Goal: Information Seeking & Learning: Learn about a topic

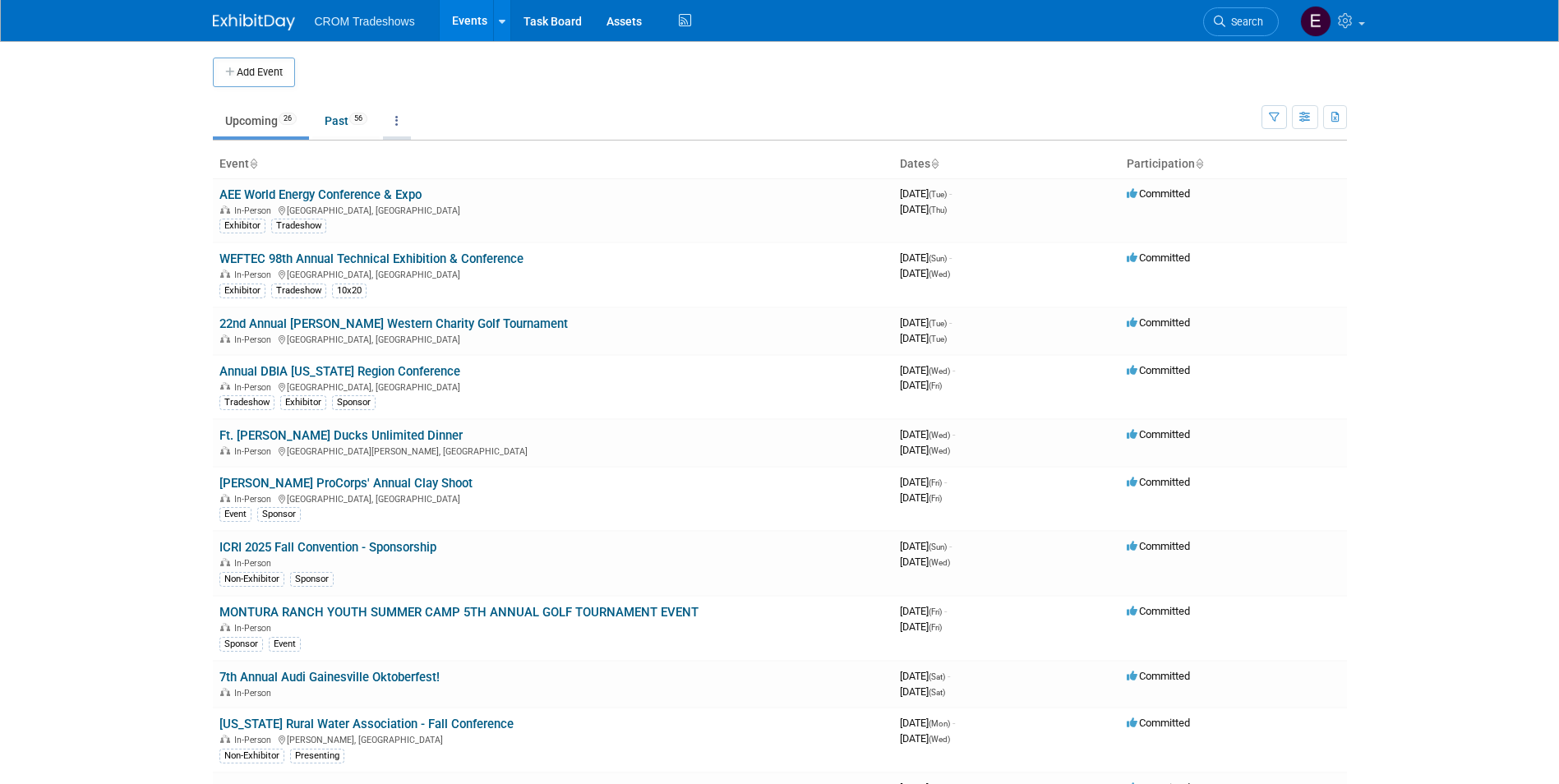
click at [396, 122] on link at bounding box center [397, 121] width 28 height 31
click at [422, 185] on link "Grouped Annually Events grouped by year" at bounding box center [448, 194] width 131 height 36
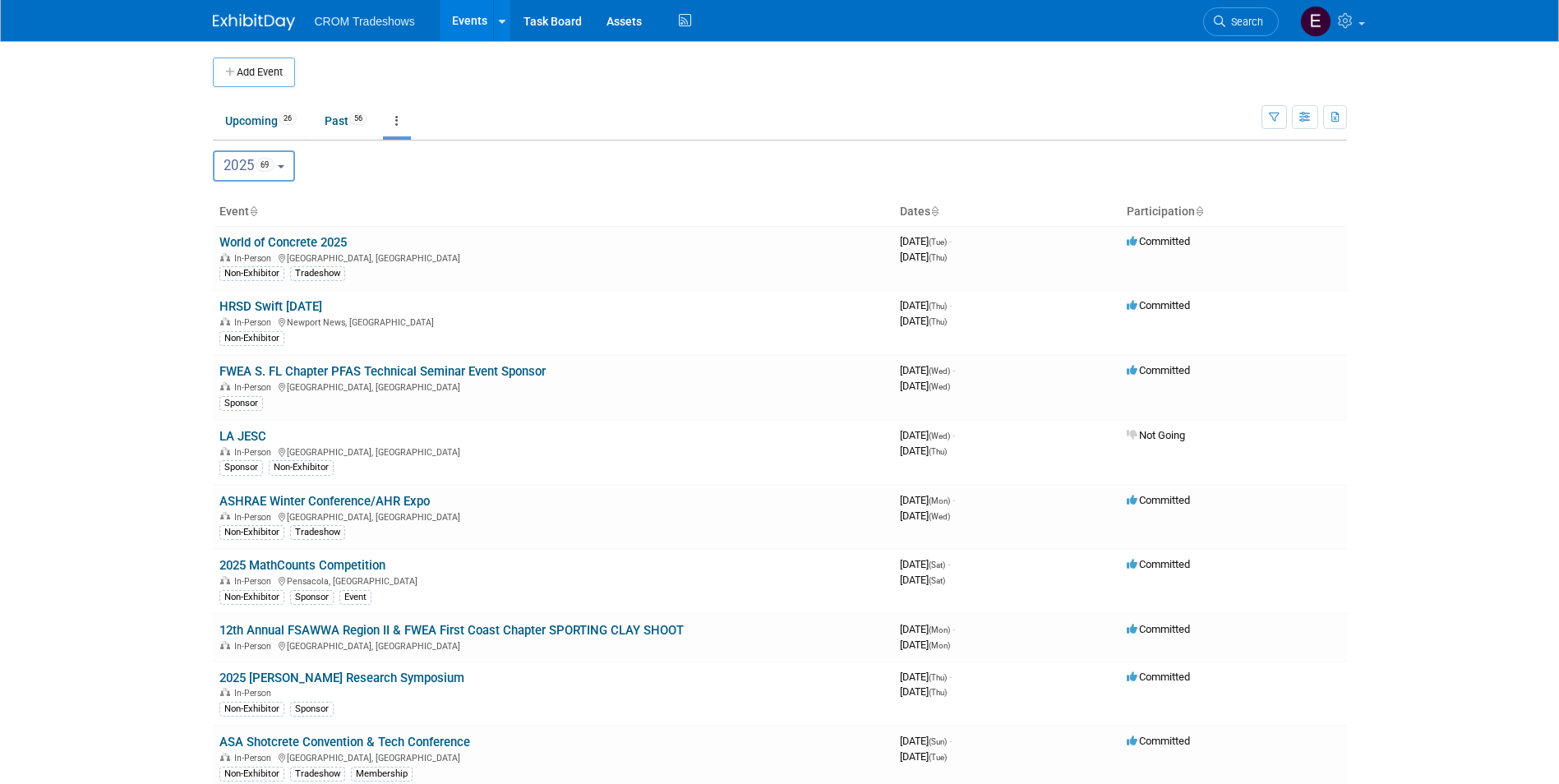
click at [401, 132] on link at bounding box center [397, 121] width 28 height 31
click at [1267, 123] on button "button" at bounding box center [1274, 117] width 25 height 23
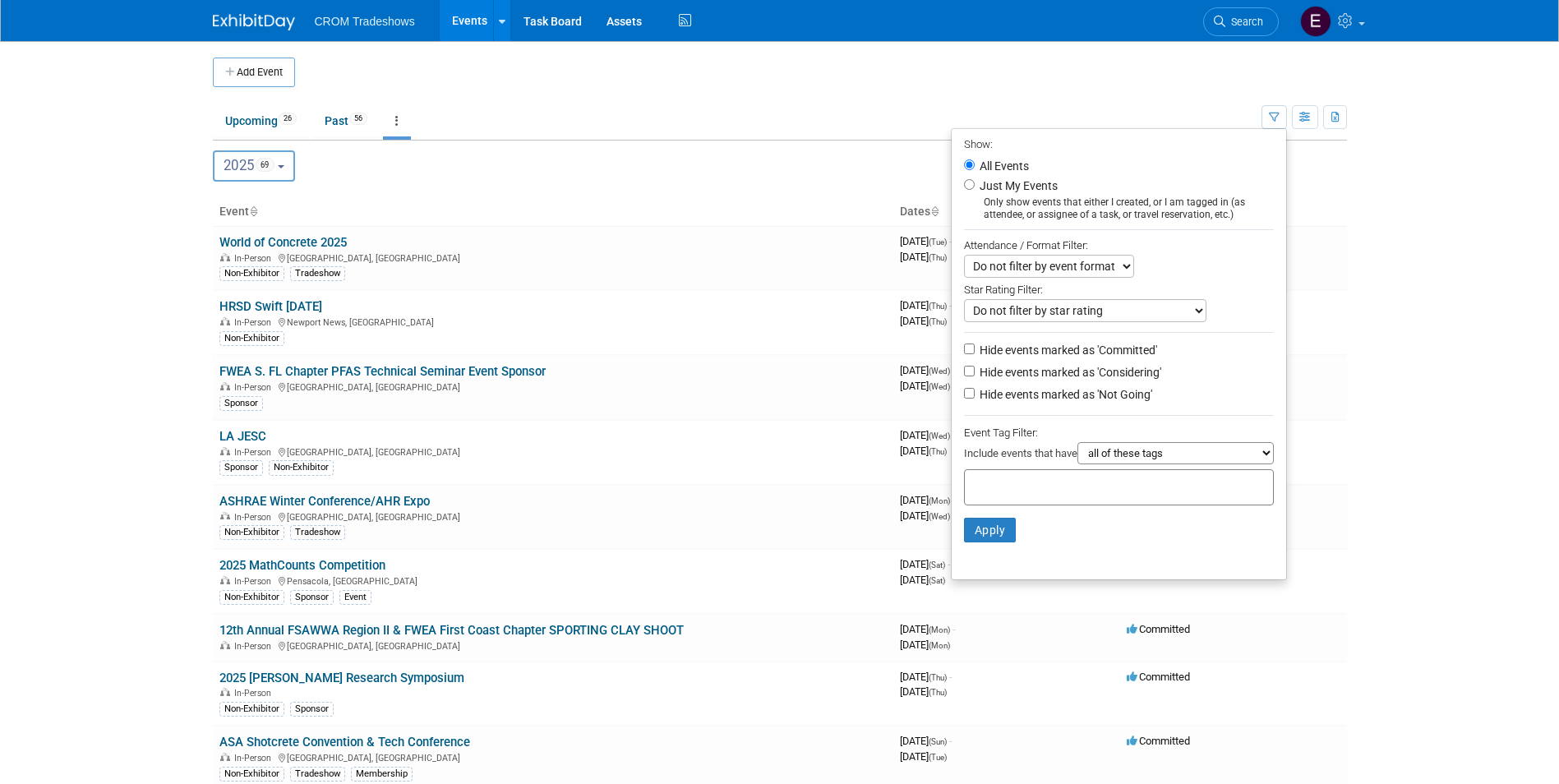
click at [1119, 273] on select "Do not filter by event format Only show In-Person events Only show Virtual even…" at bounding box center [1049, 267] width 170 height 23
click at [1185, 268] on div "Do not filter by event format Only show In-Person events Only show Virtual even…" at bounding box center [1118, 267] width 310 height 23
click at [1142, 457] on select "all of these tags any one of these tags only and exactly these specific tags" at bounding box center [1175, 453] width 196 height 22
select select "only"
click at [1077, 447] on select "all of these tags any one of these tags only and exactly these specific tags" at bounding box center [1175, 453] width 196 height 22
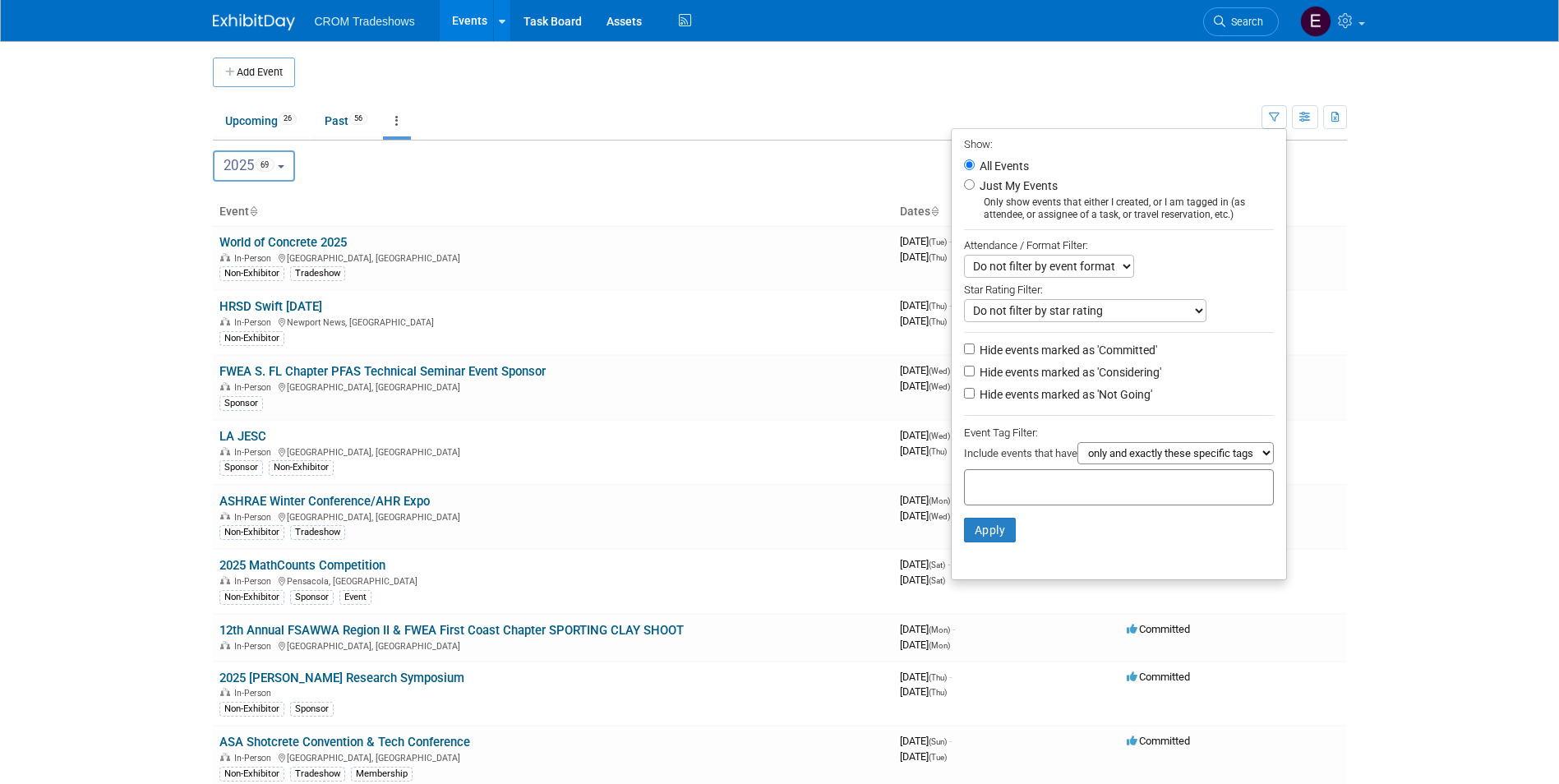
click at [1095, 495] on div at bounding box center [1118, 486] width 310 height 36
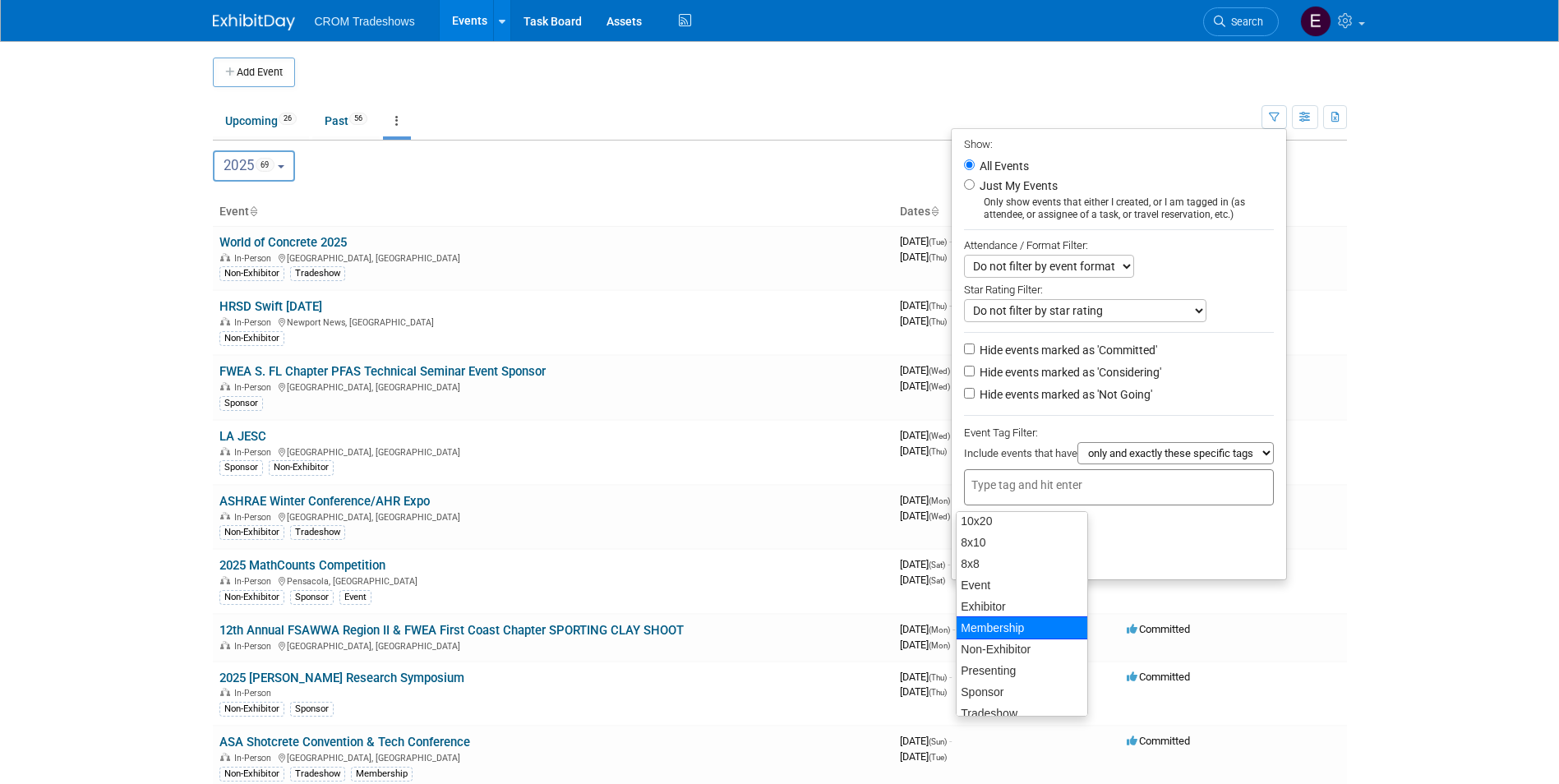
scroll to position [39, 0]
click at [1002, 681] on div "Sponsor" at bounding box center [1021, 680] width 132 height 23
type input "Sponsor"
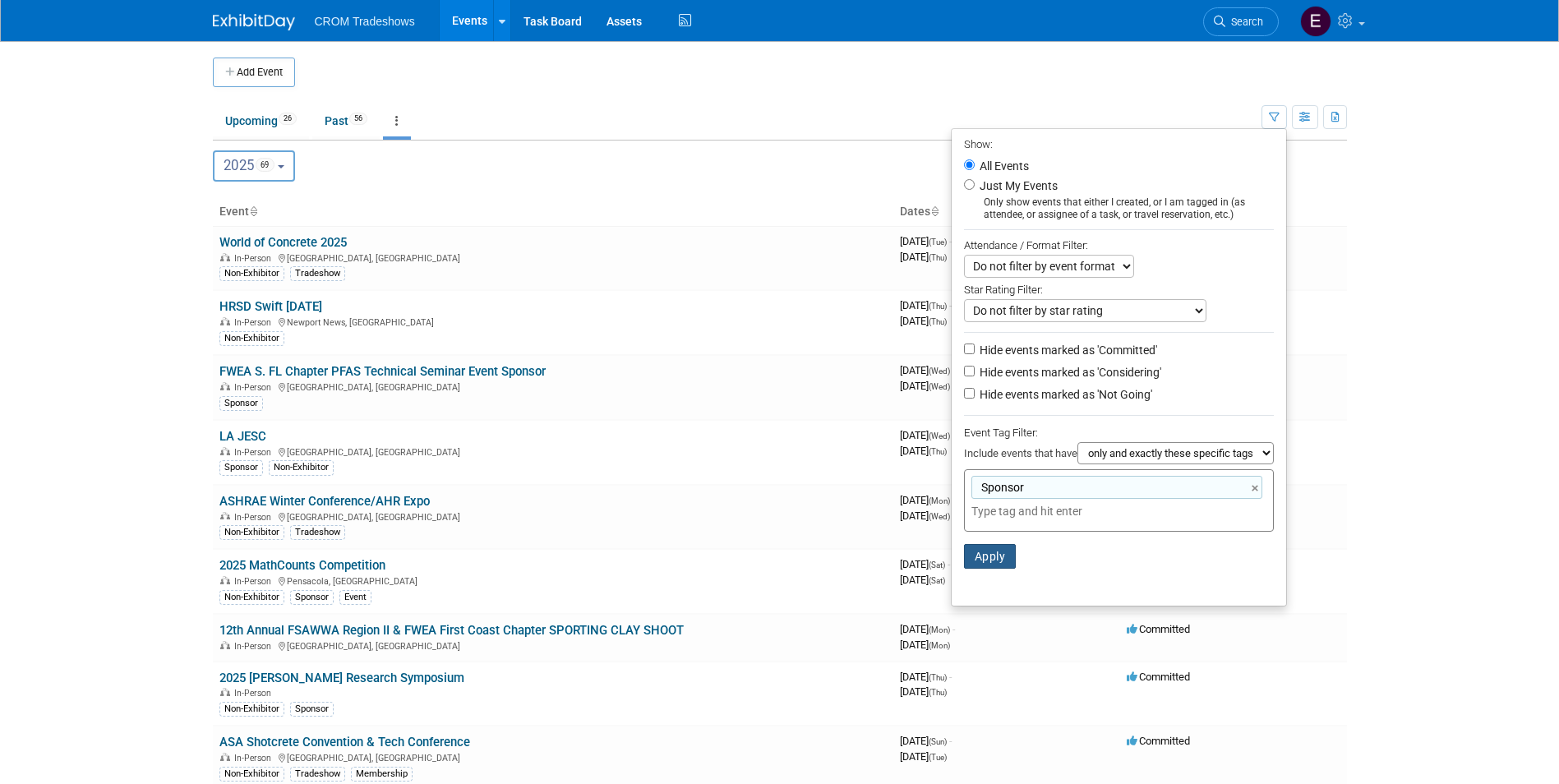
click at [987, 560] on button "Apply" at bounding box center [990, 556] width 53 height 24
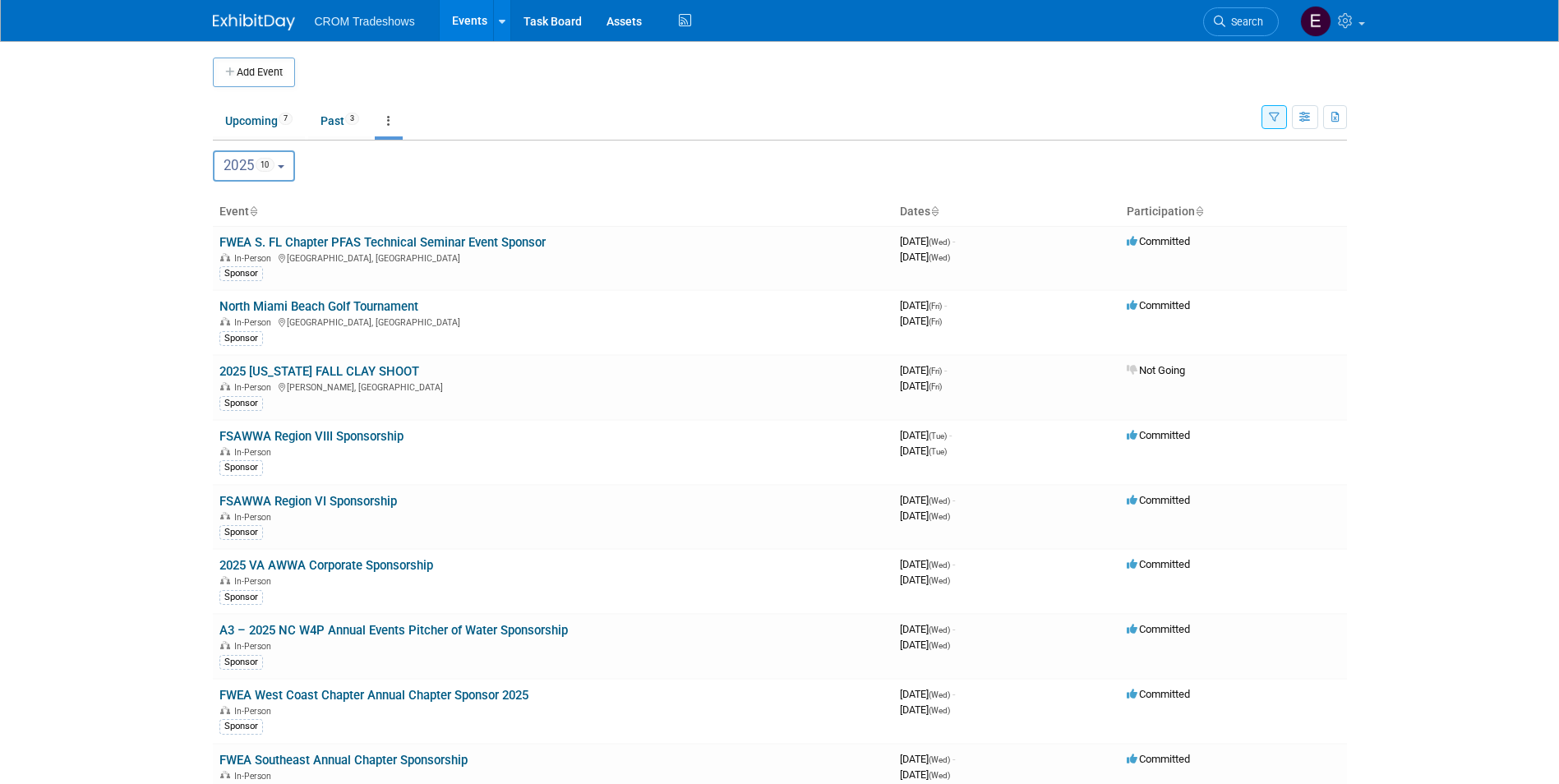
click at [1286, 125] on div "Show: All Events Just My Events Only show events that either I created, or I am…" at bounding box center [1303, 113] width 85 height 54
click at [1281, 123] on button "button" at bounding box center [1274, 117] width 25 height 23
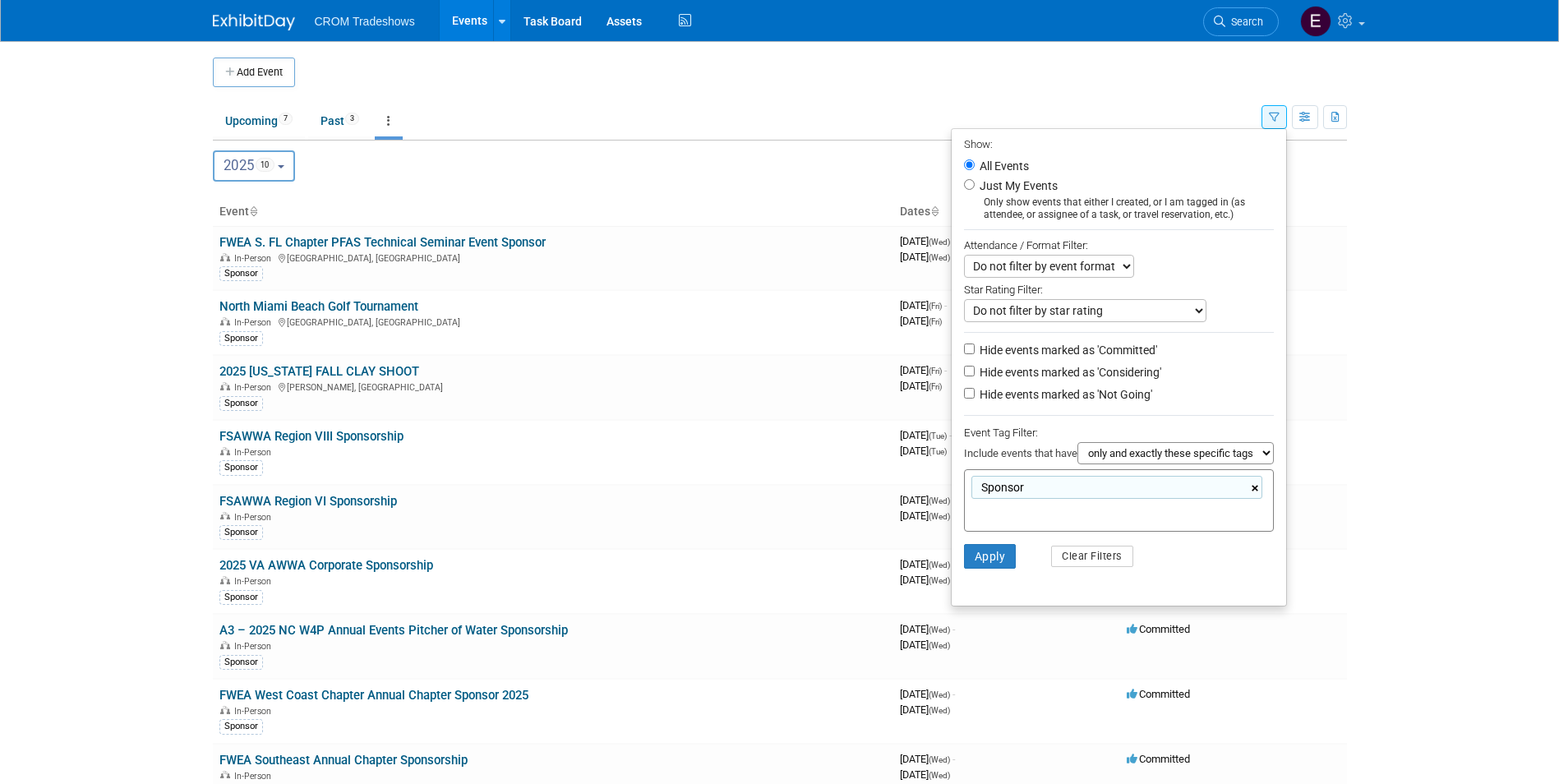
click at [1252, 492] on link "×" at bounding box center [1256, 487] width 11 height 19
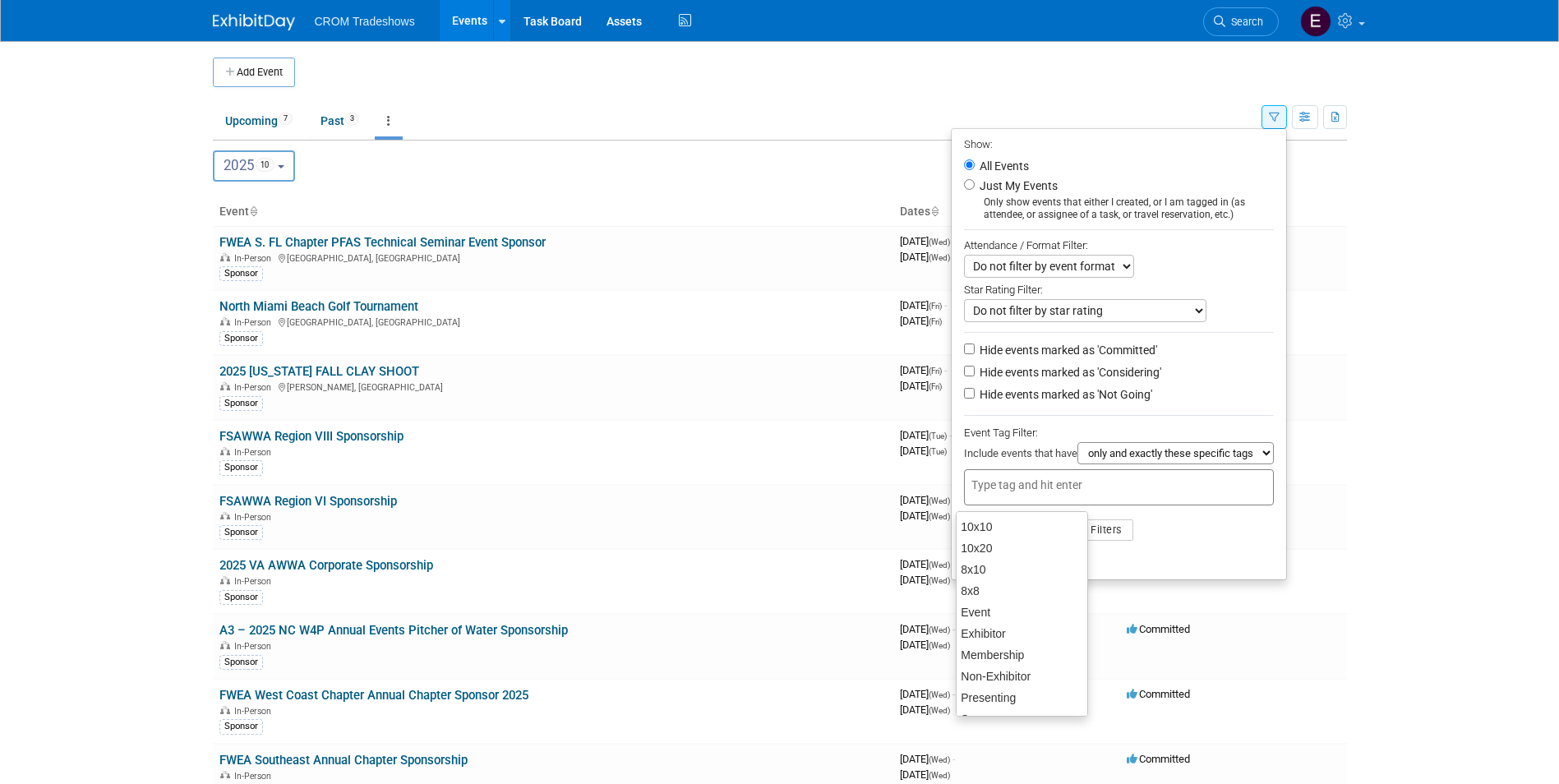
click at [1267, 520] on li "Apply Clear Filters" at bounding box center [1118, 529] width 334 height 49
click at [980, 542] on button "Apply" at bounding box center [990, 529] width 53 height 24
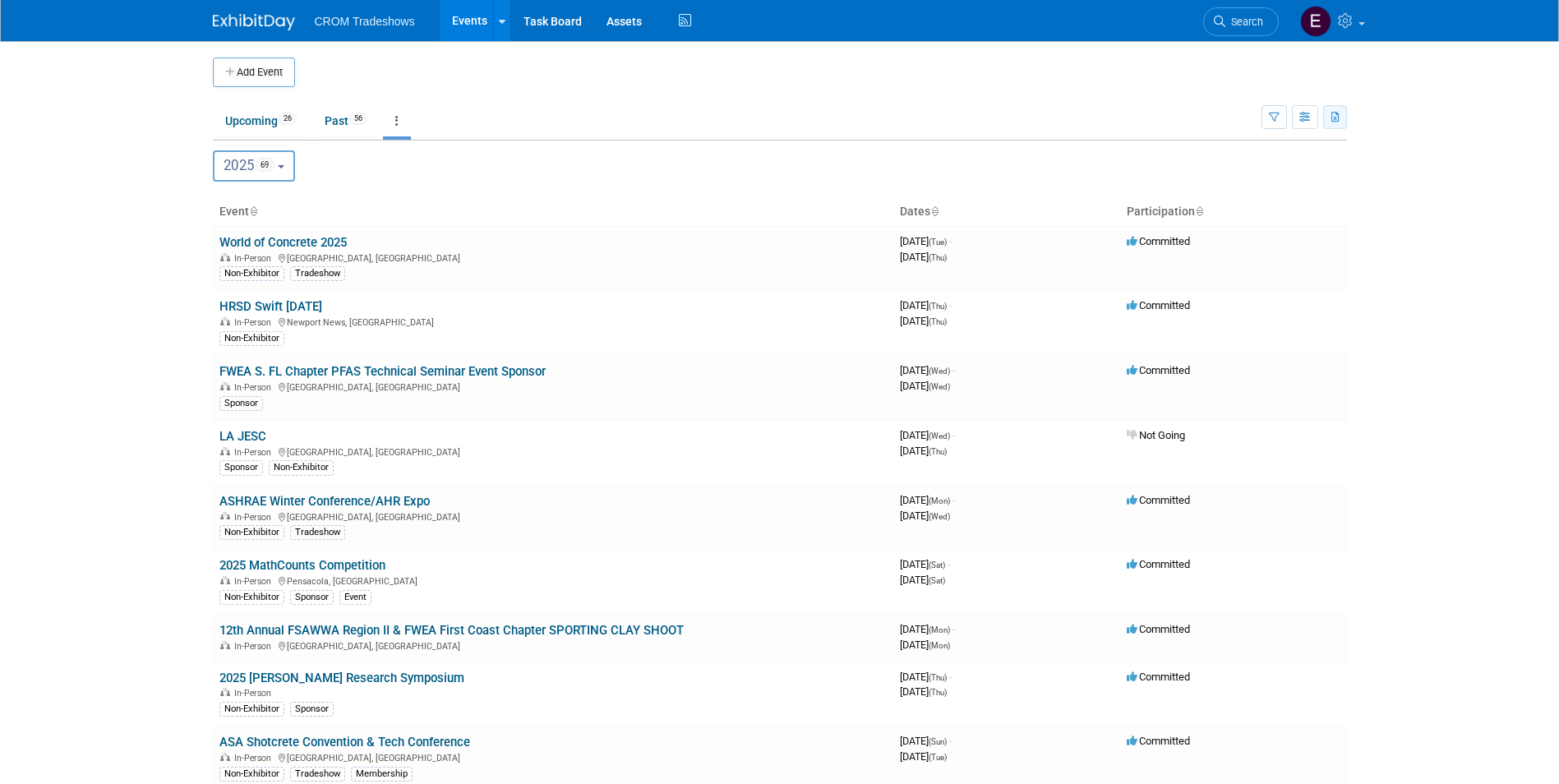
click at [1338, 119] on icon "button" at bounding box center [1335, 117] width 9 height 11
click at [1391, 199] on body "CROM Tradeshows Events Add Event Bulk Upload Events Shareable Event Boards Rece…" at bounding box center [780, 392] width 1559 height 784
click at [1271, 118] on icon "button" at bounding box center [1274, 117] width 11 height 11
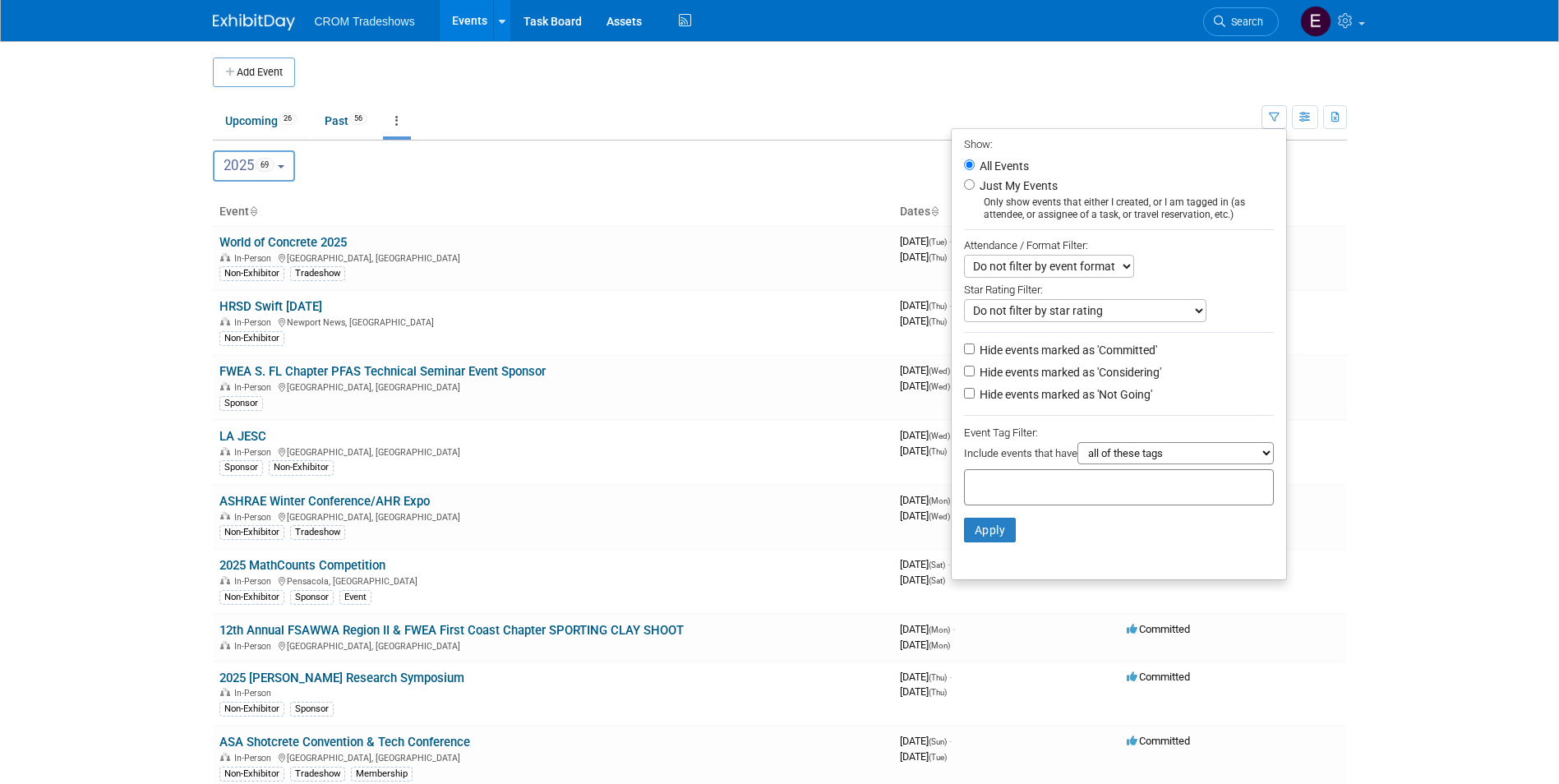
click at [1201, 460] on select "all of these tags any one of these tags only and exactly these specific tags" at bounding box center [1175, 453] width 196 height 22
select select "only"
click at [1077, 447] on select "all of these tags any one of these tags only and exactly these specific tags" at bounding box center [1175, 453] width 196 height 22
click at [1099, 505] on div at bounding box center [1118, 486] width 310 height 36
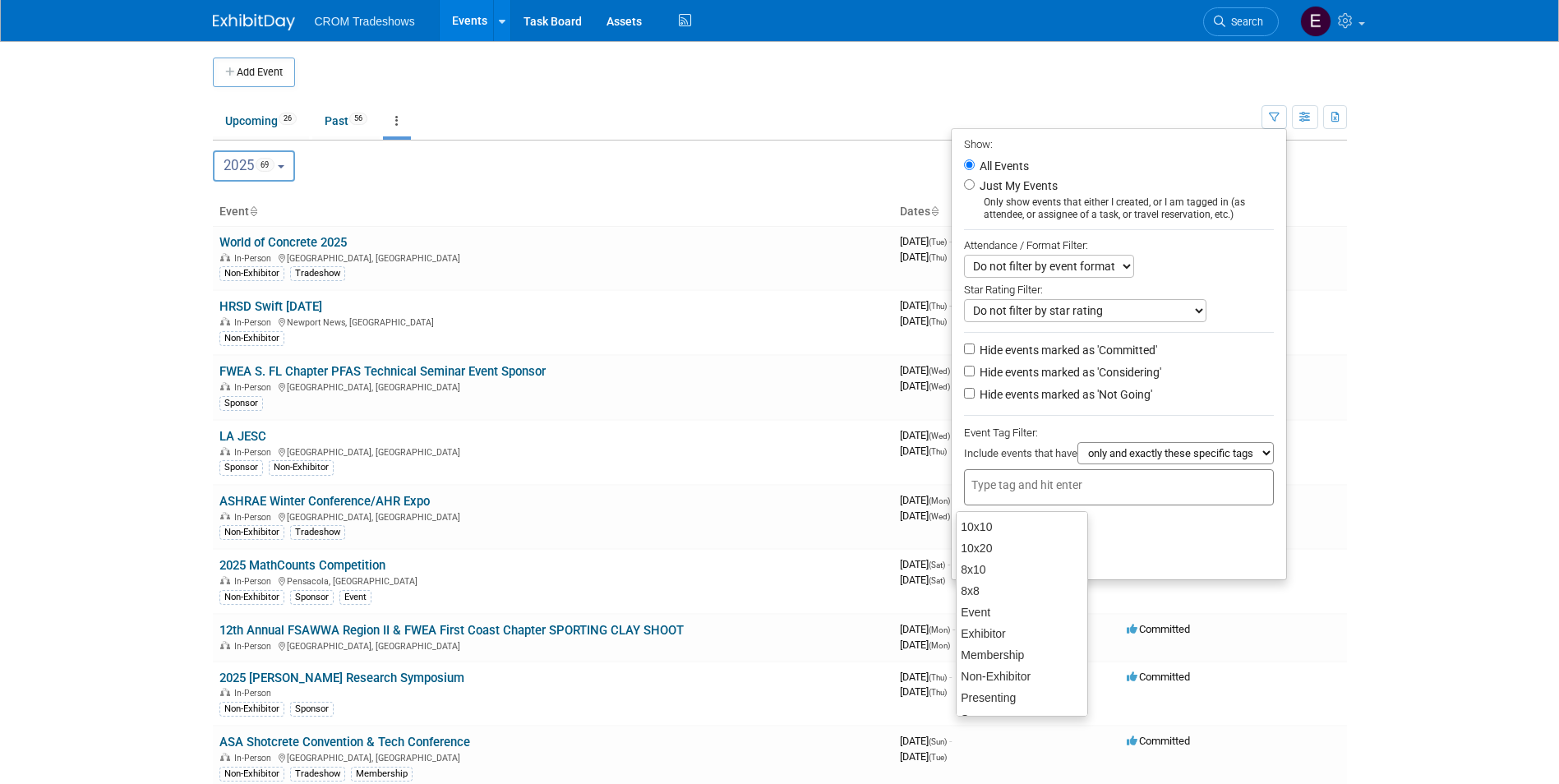
type input "n"
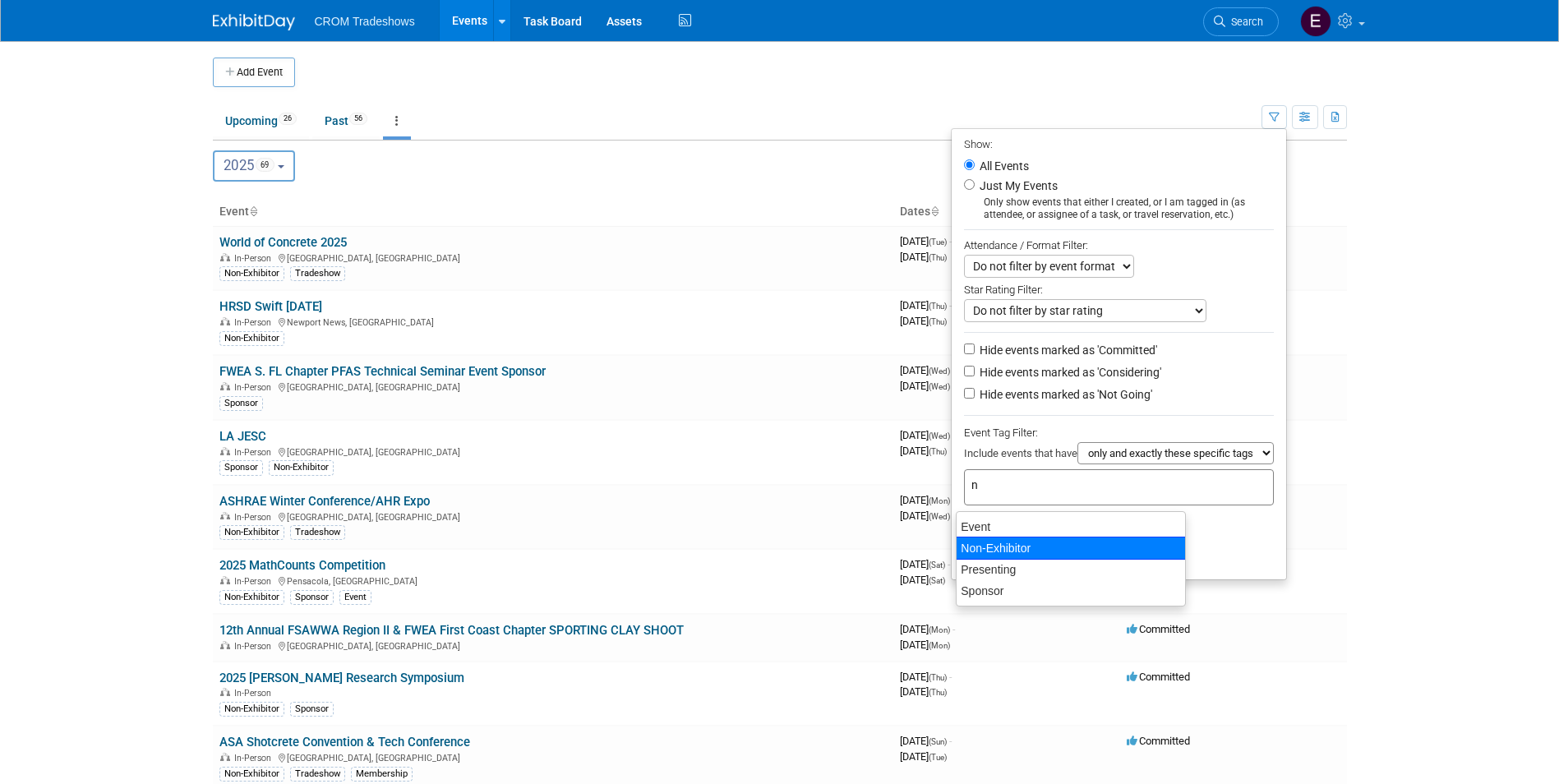
click at [1064, 539] on div "Non-Exhibitor" at bounding box center [1071, 548] width 231 height 23
type input "Non-Exhibitor"
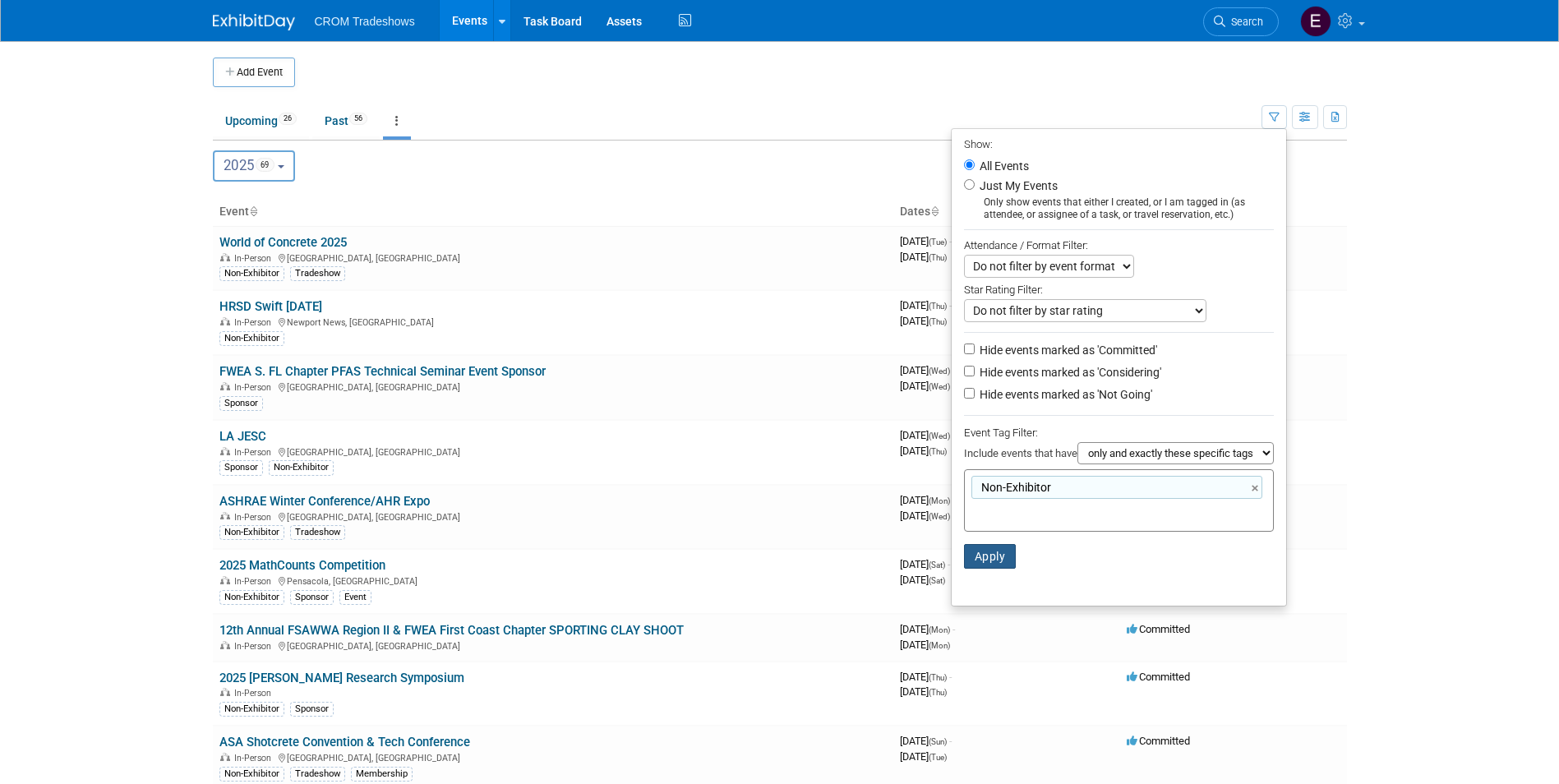
click at [1001, 560] on button "Apply" at bounding box center [990, 556] width 53 height 24
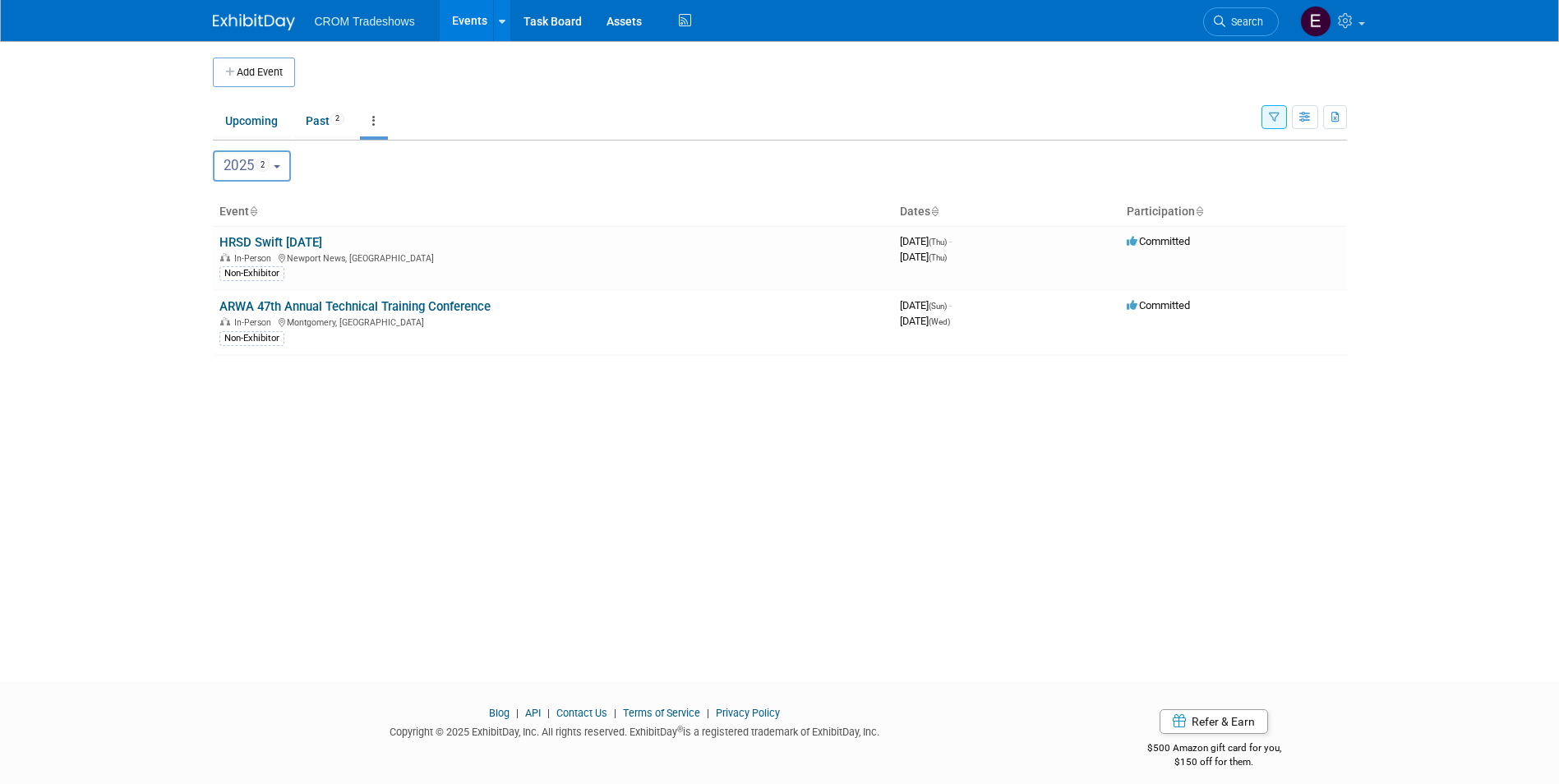
click at [1278, 125] on button "button" at bounding box center [1274, 117] width 25 height 23
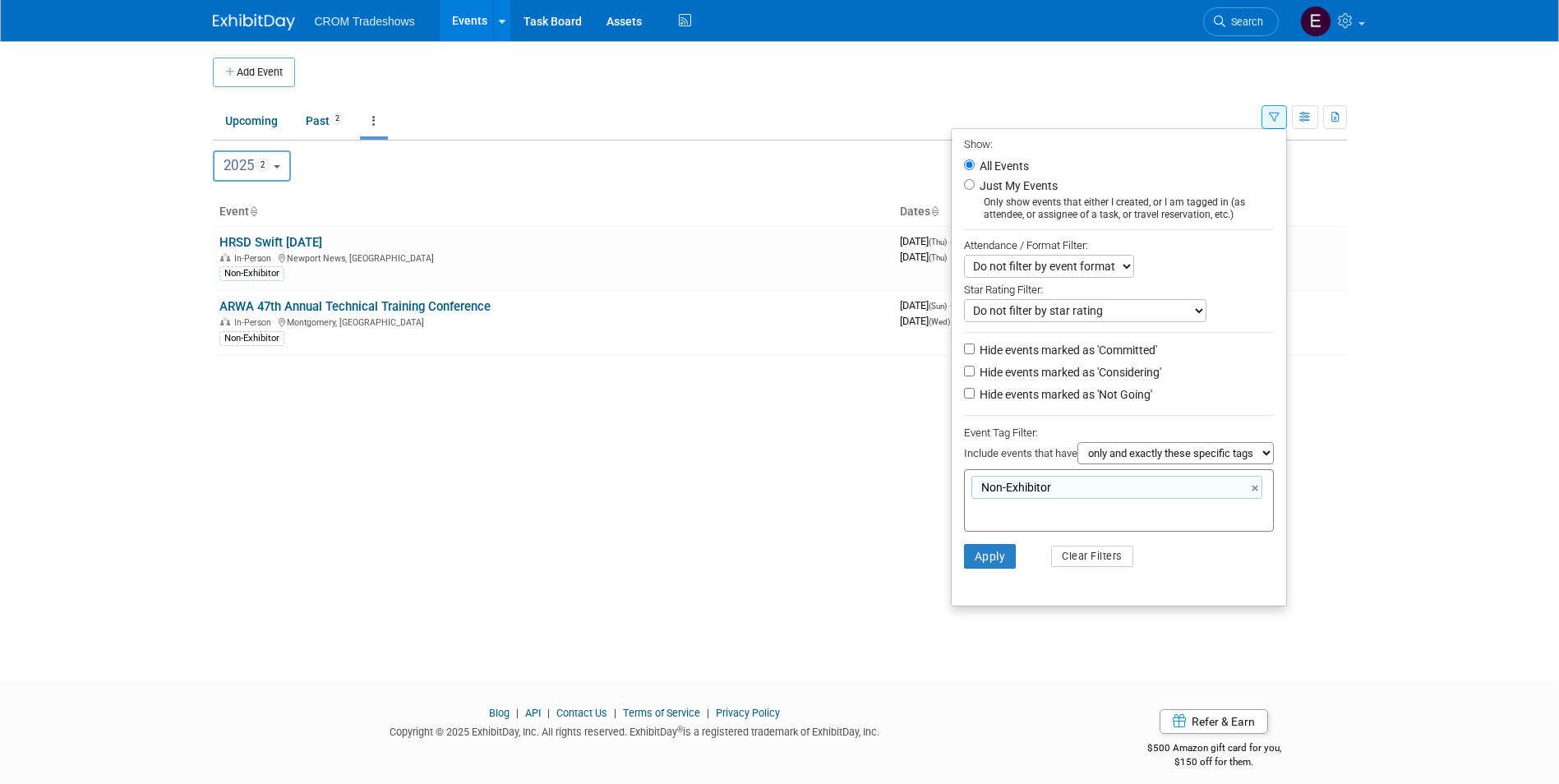
click at [1157, 510] on div "Non-Exhibitor Non-Exhibitor ×" at bounding box center [1118, 500] width 310 height 62
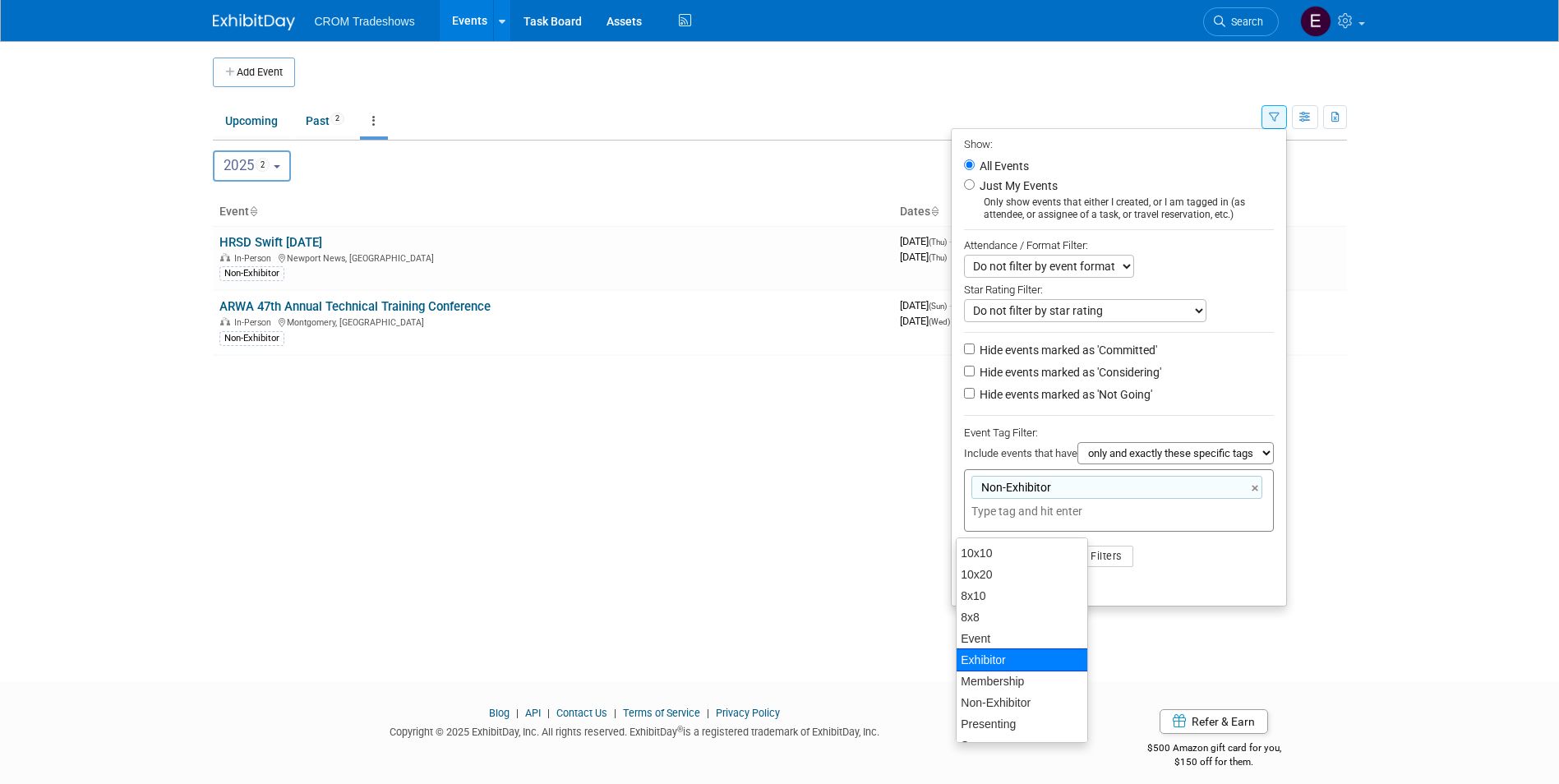
click at [1022, 661] on div "Exhibitor" at bounding box center [1021, 660] width 132 height 23
type input "Non-Exhibitor, Exhibitor"
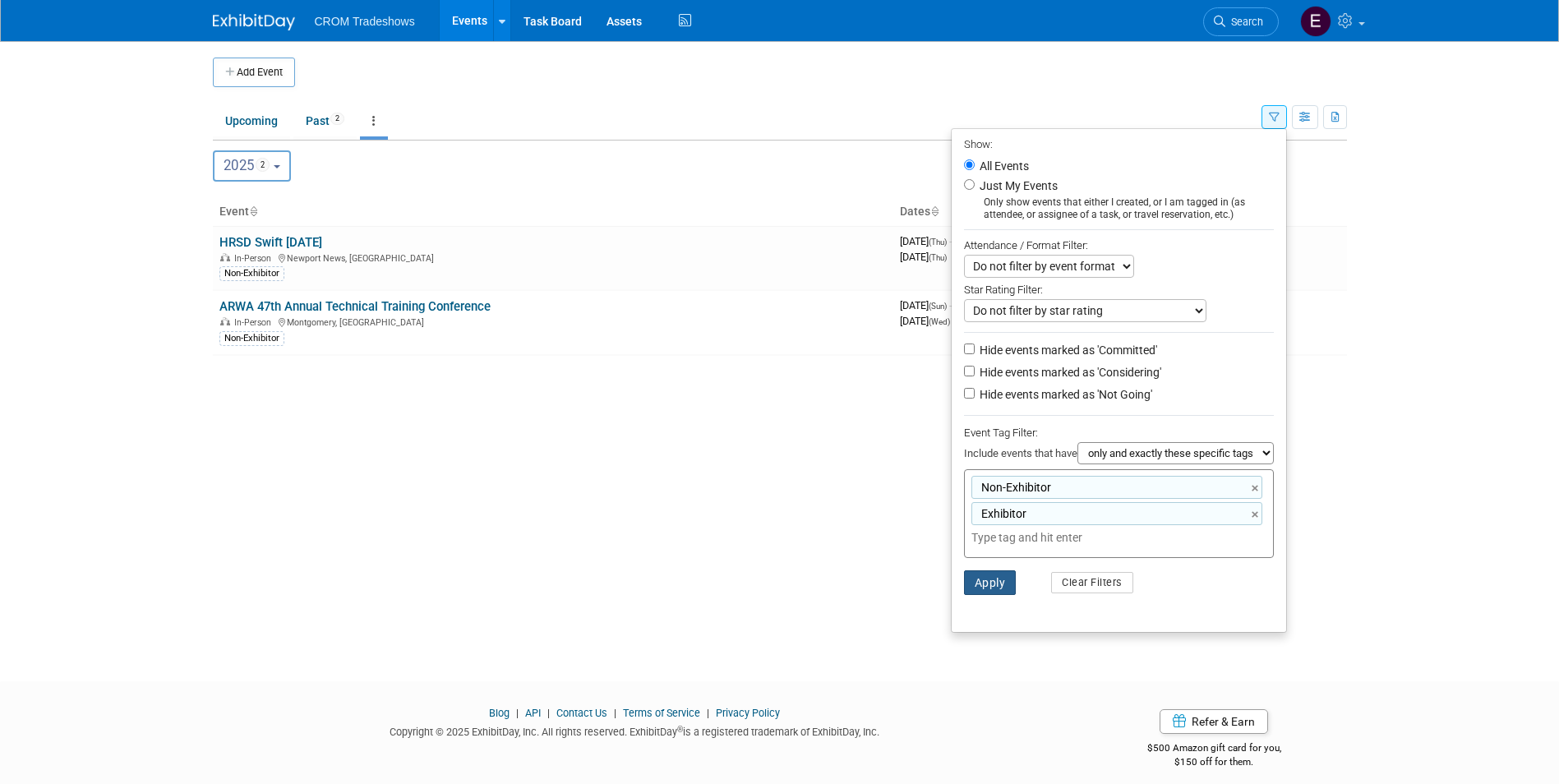
click at [990, 595] on button "Apply" at bounding box center [990, 582] width 53 height 24
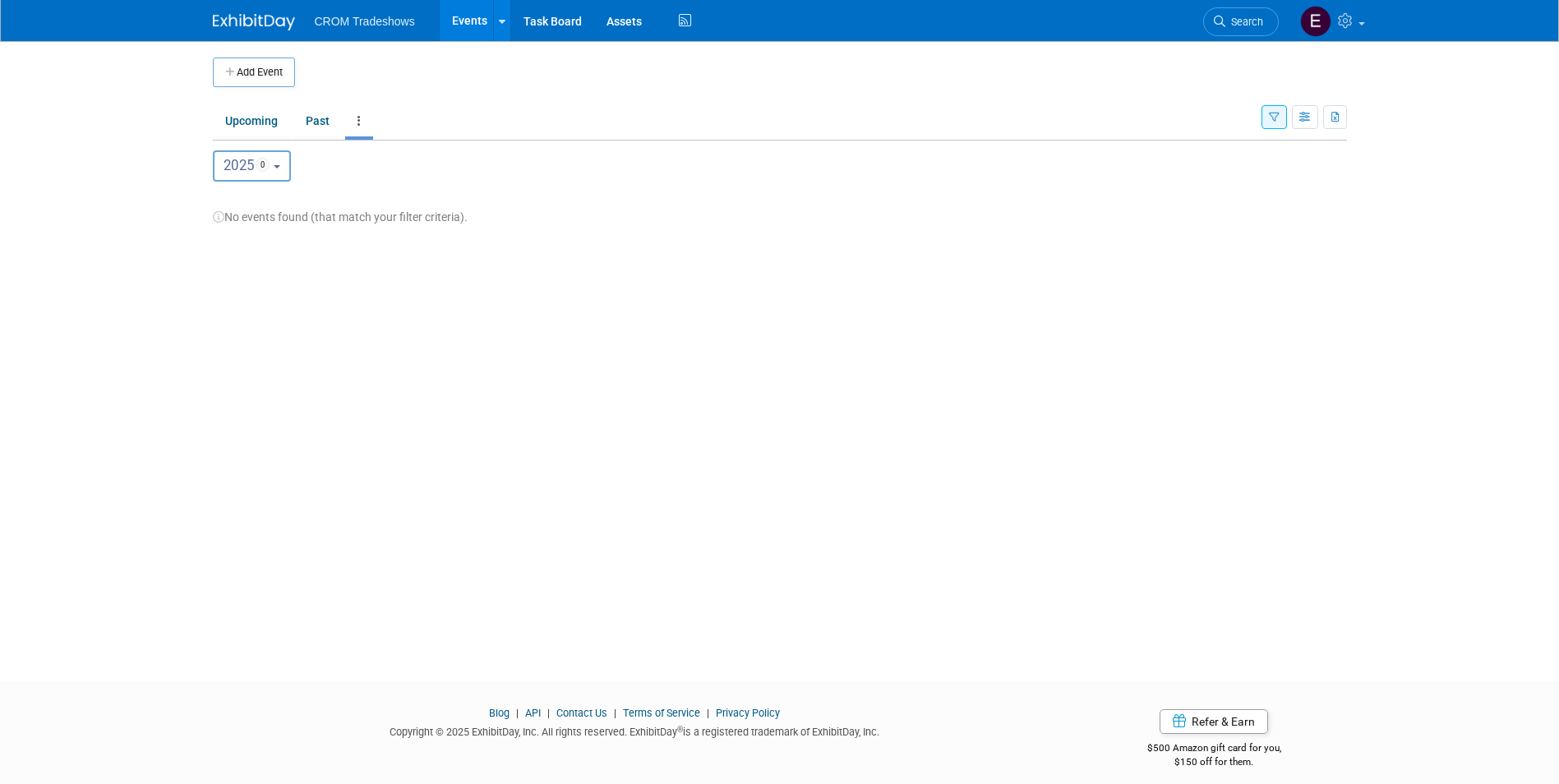
click at [1268, 124] on button "button" at bounding box center [1274, 117] width 25 height 23
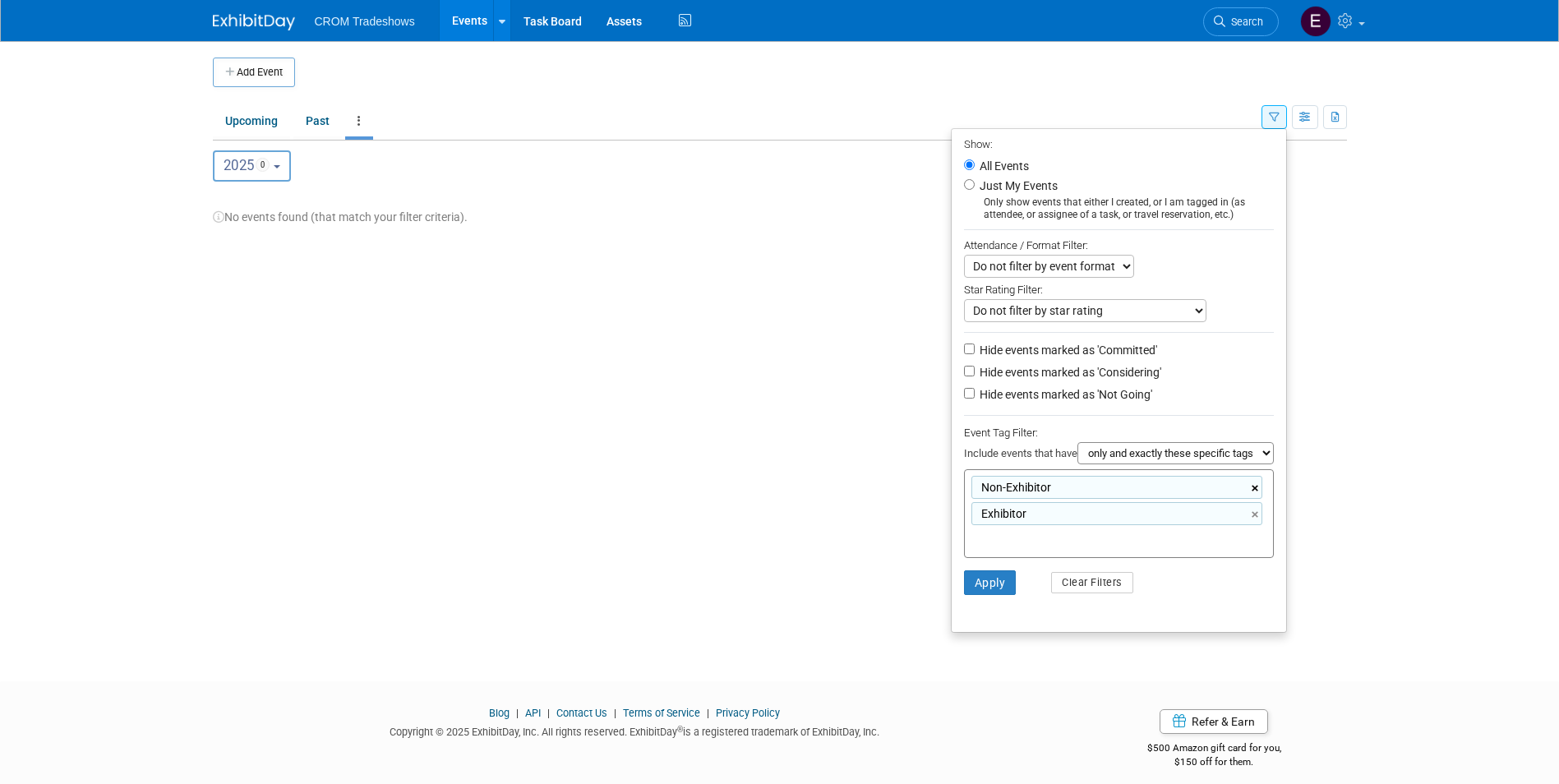
click at [1260, 492] on link "×" at bounding box center [1256, 487] width 11 height 19
type input "Exhibitor"
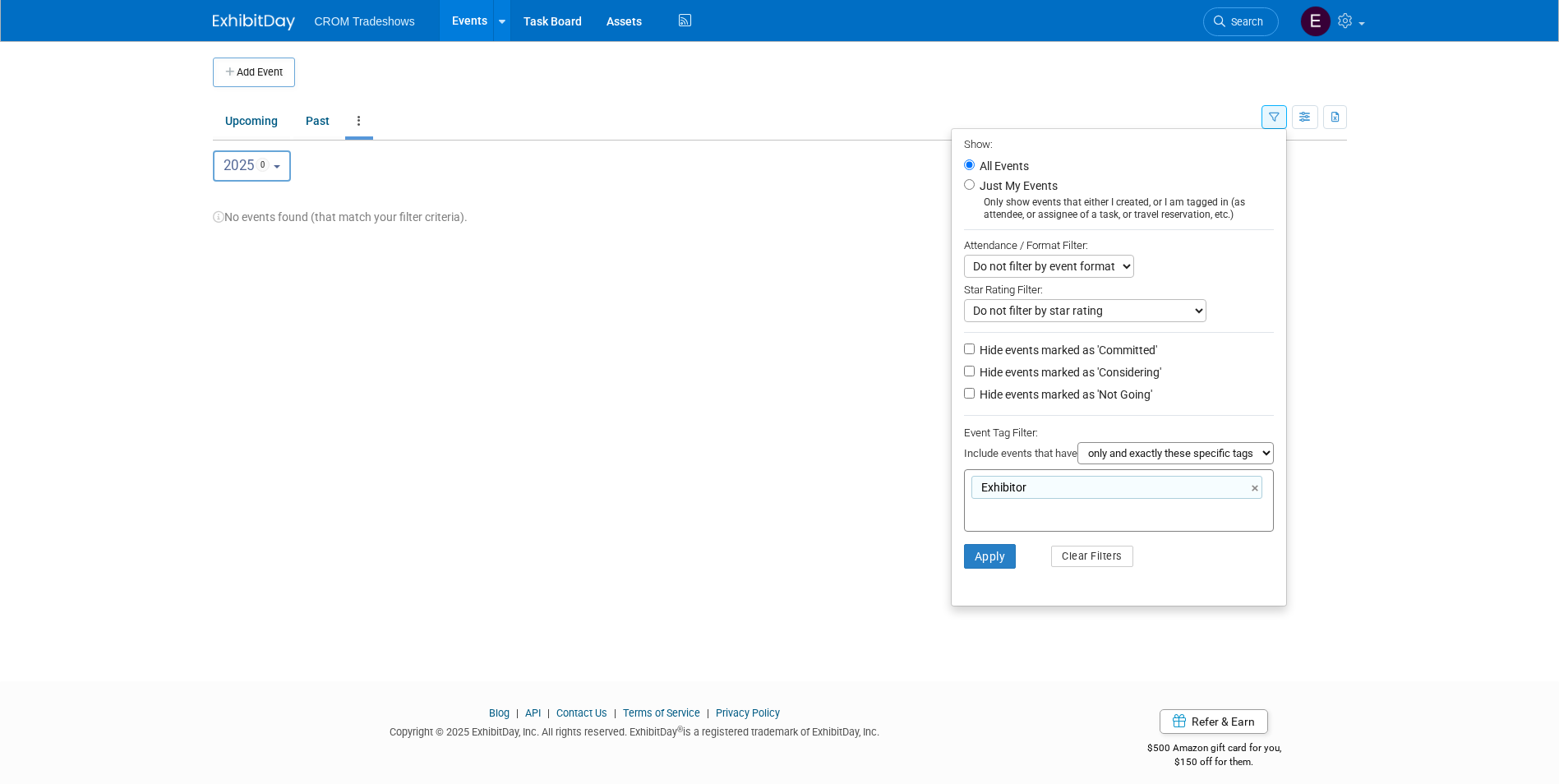
drag, startPoint x: 1254, startPoint y: 492, endPoint x: 1243, endPoint y: 514, distance: 24.6
click at [1253, 492] on link "×" at bounding box center [1256, 487] width 11 height 19
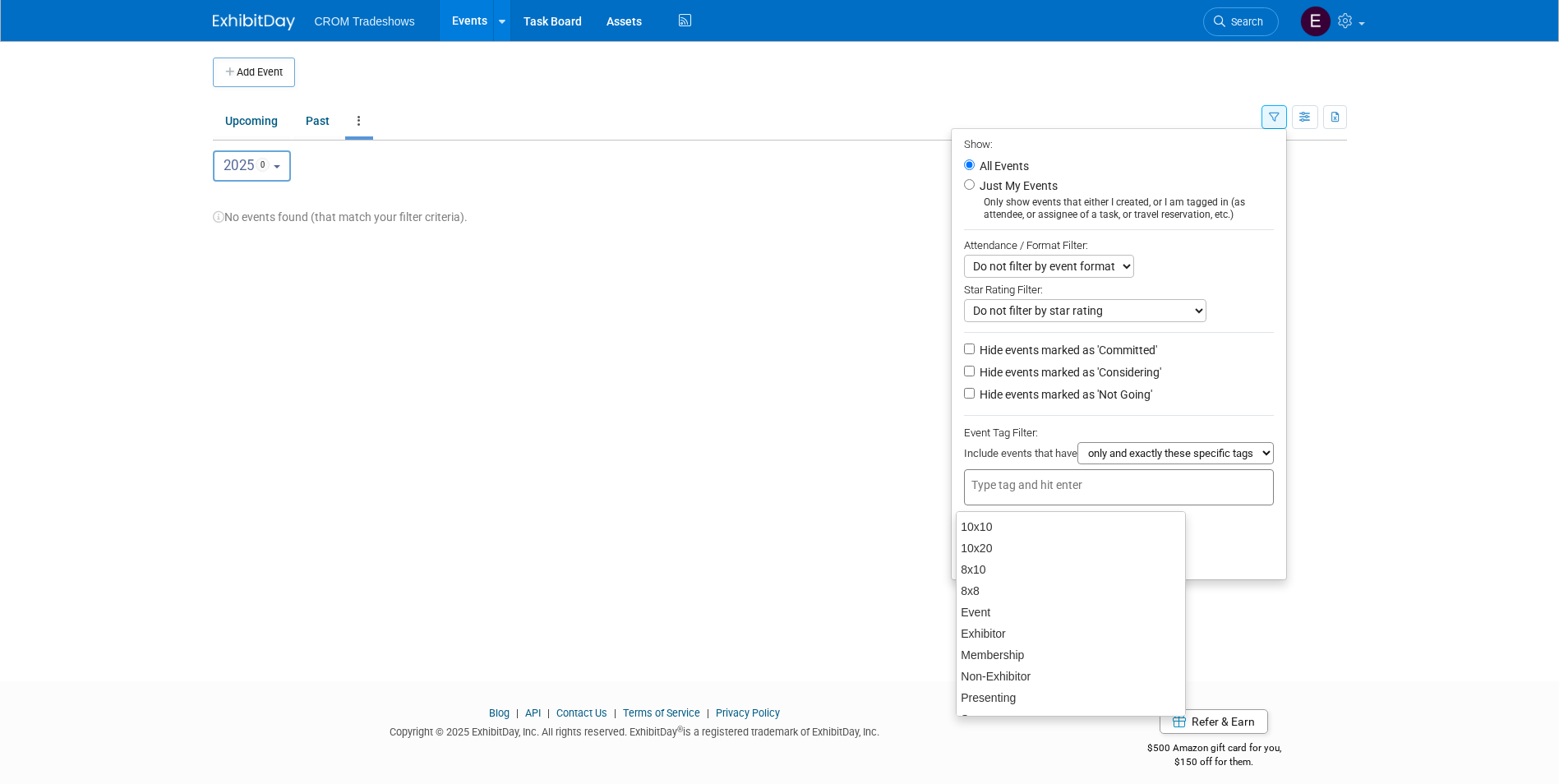
click at [1237, 453] on select "all of these tags any one of these tags only and exactly these specific tags" at bounding box center [1175, 453] width 196 height 22
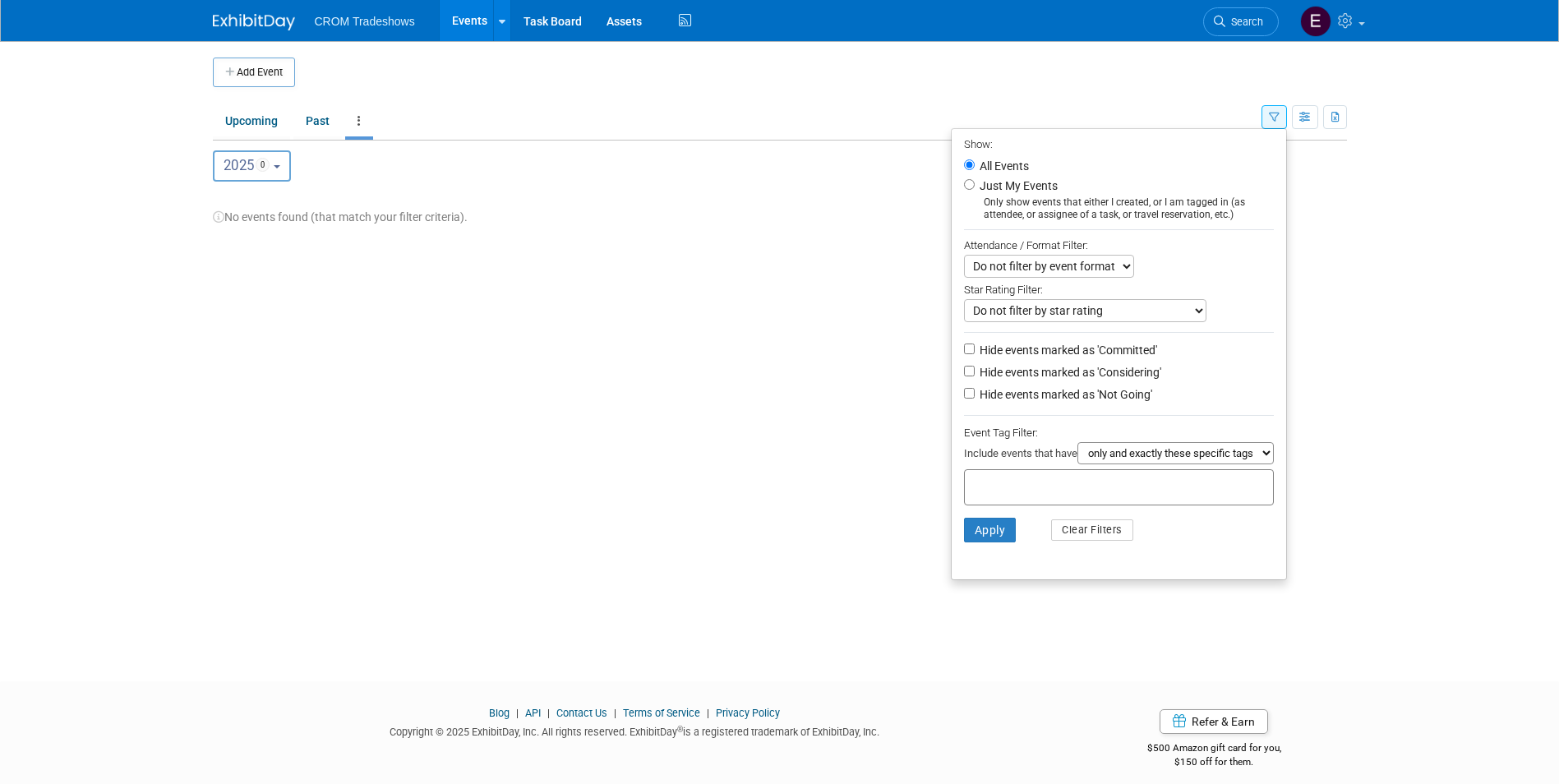
click at [1245, 418] on ul "Show: All Events Just My Events Only show events that either I created, or I am…" at bounding box center [1118, 353] width 336 height 452
click at [1120, 277] on select "Do not filter by event format Only show In-Person events Only show Virtual even…" at bounding box center [1049, 267] width 170 height 23
click at [1240, 274] on div "Do not filter by event format Only show In-Person events Only show Virtual even…" at bounding box center [1118, 267] width 310 height 23
click at [1257, 464] on select "all of these tags any one of these tags only and exactly these specific tags" at bounding box center [1175, 453] width 196 height 22
select select "all"
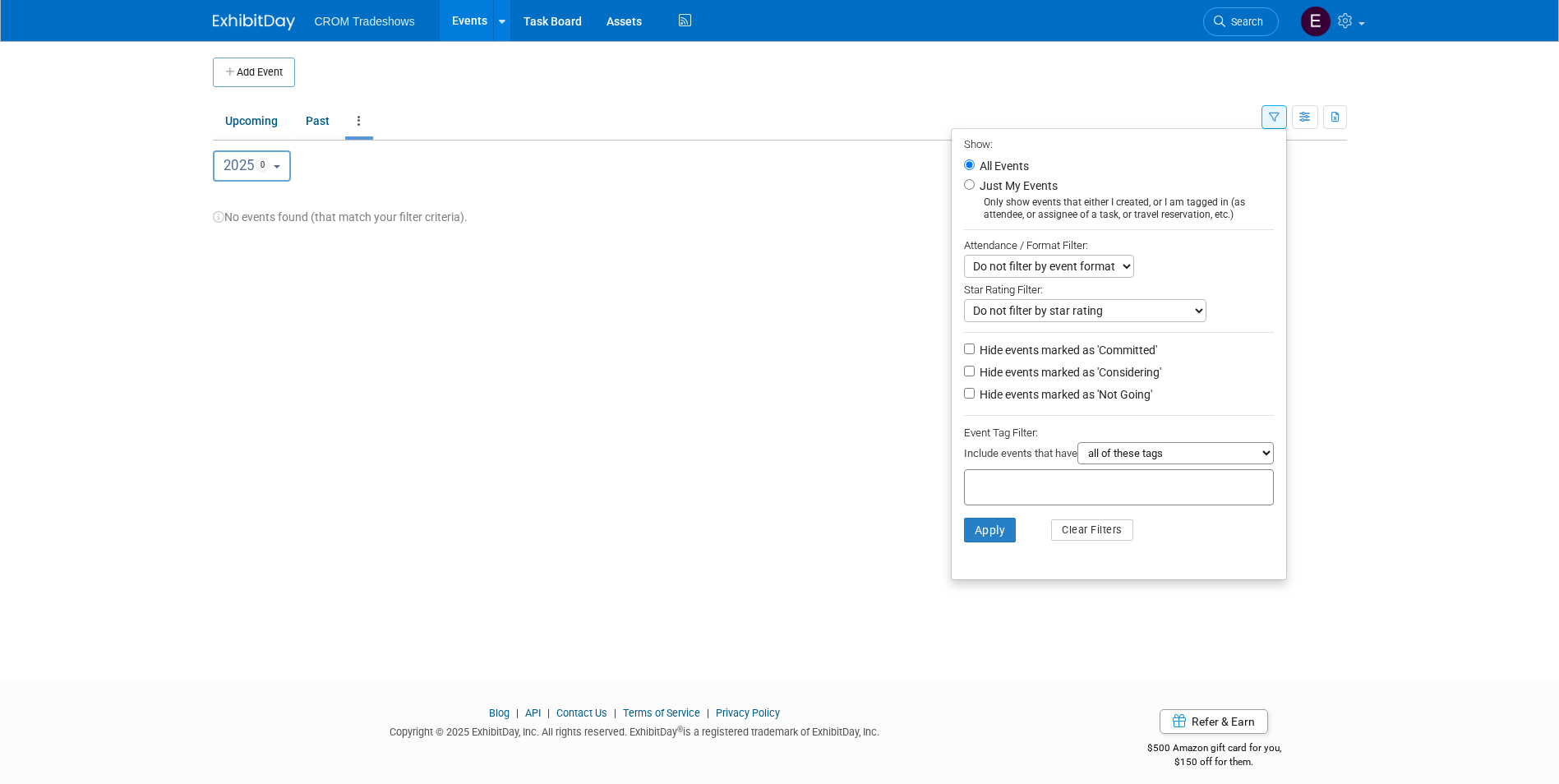
click at [1077, 447] on select "all of these tags any one of these tags only and exactly these specific tags" at bounding box center [1175, 453] width 196 height 22
click at [1121, 537] on button "Clear Filters" at bounding box center [1092, 530] width 82 height 21
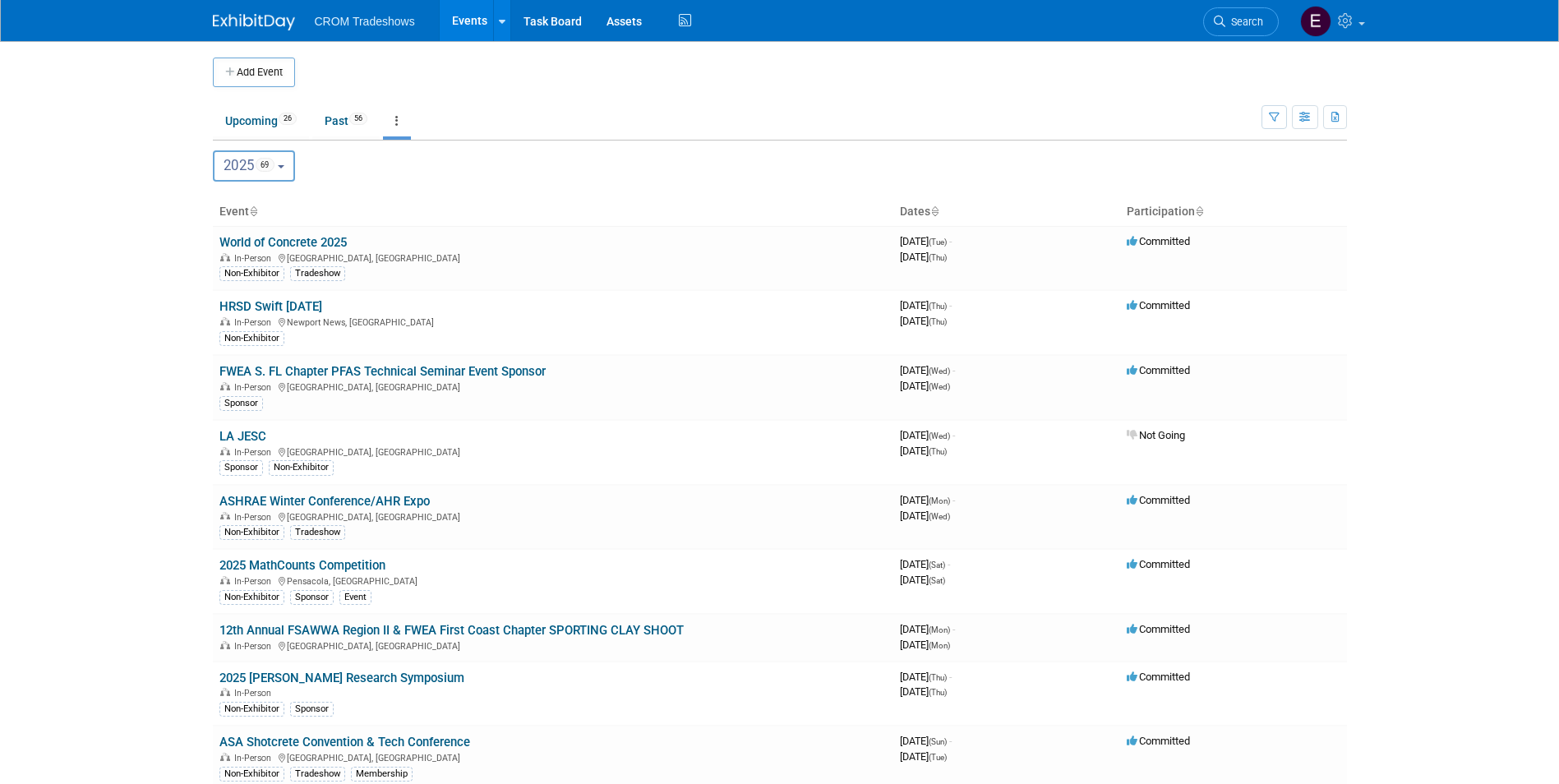
click at [399, 123] on link at bounding box center [397, 121] width 28 height 31
click at [1307, 125] on button "button" at bounding box center [1304, 117] width 26 height 23
click at [1279, 204] on link "Detail View" at bounding box center [1236, 200] width 138 height 23
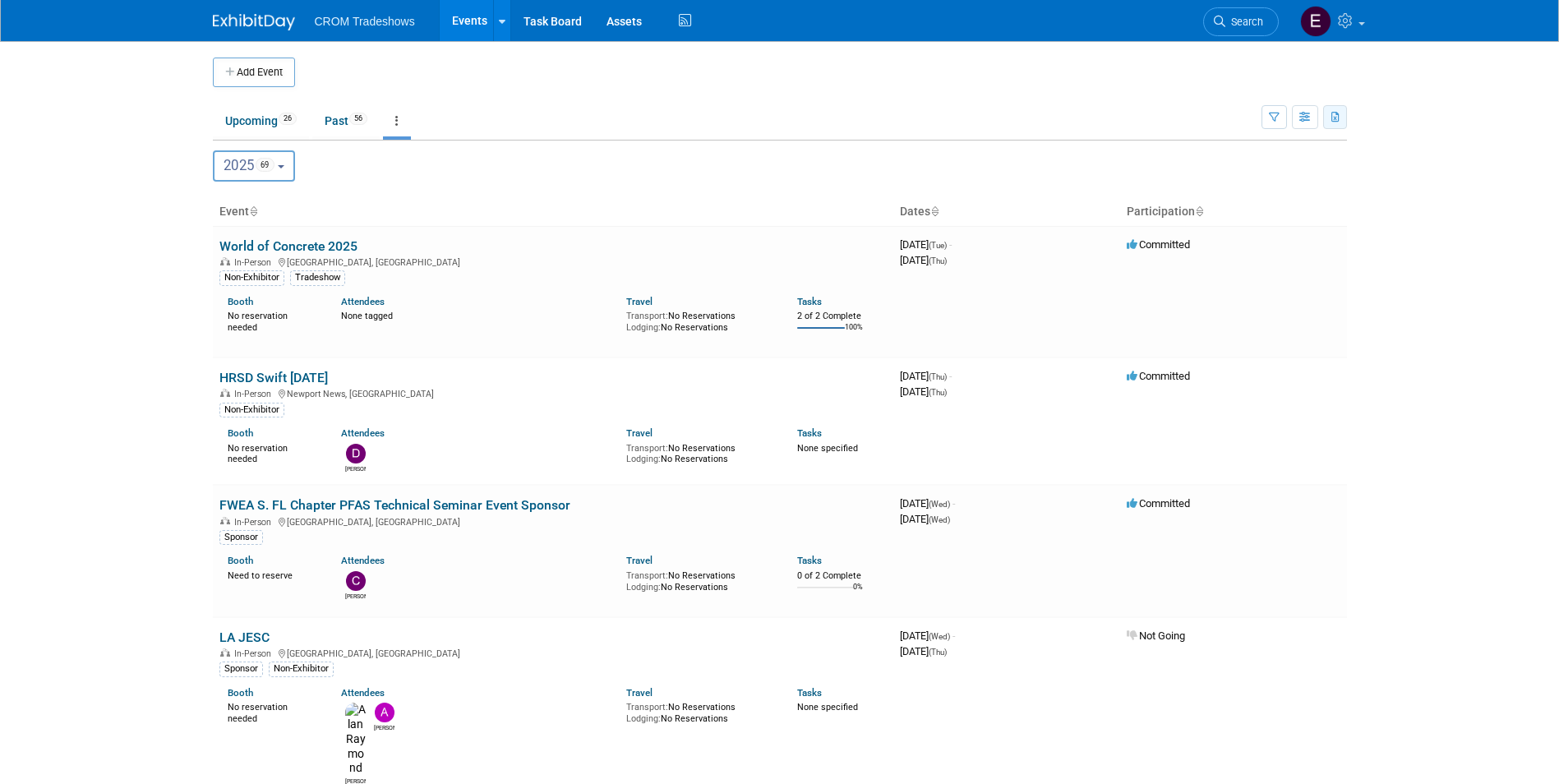
click at [1342, 118] on button "button" at bounding box center [1334, 117] width 23 height 23
click at [1289, 190] on link "Export All (82 Events)" at bounding box center [1244, 195] width 179 height 23
drag, startPoint x: 1467, startPoint y: 169, endPoint x: 1473, endPoint y: 182, distance: 14.3
click at [1470, 168] on body "CROM Tradeshows Events Add Event Bulk Upload Events Shareable Event Boards Rece…" at bounding box center [780, 392] width 1559 height 784
click at [365, 22] on span "CROM Tradeshows" at bounding box center [364, 21] width 101 height 13
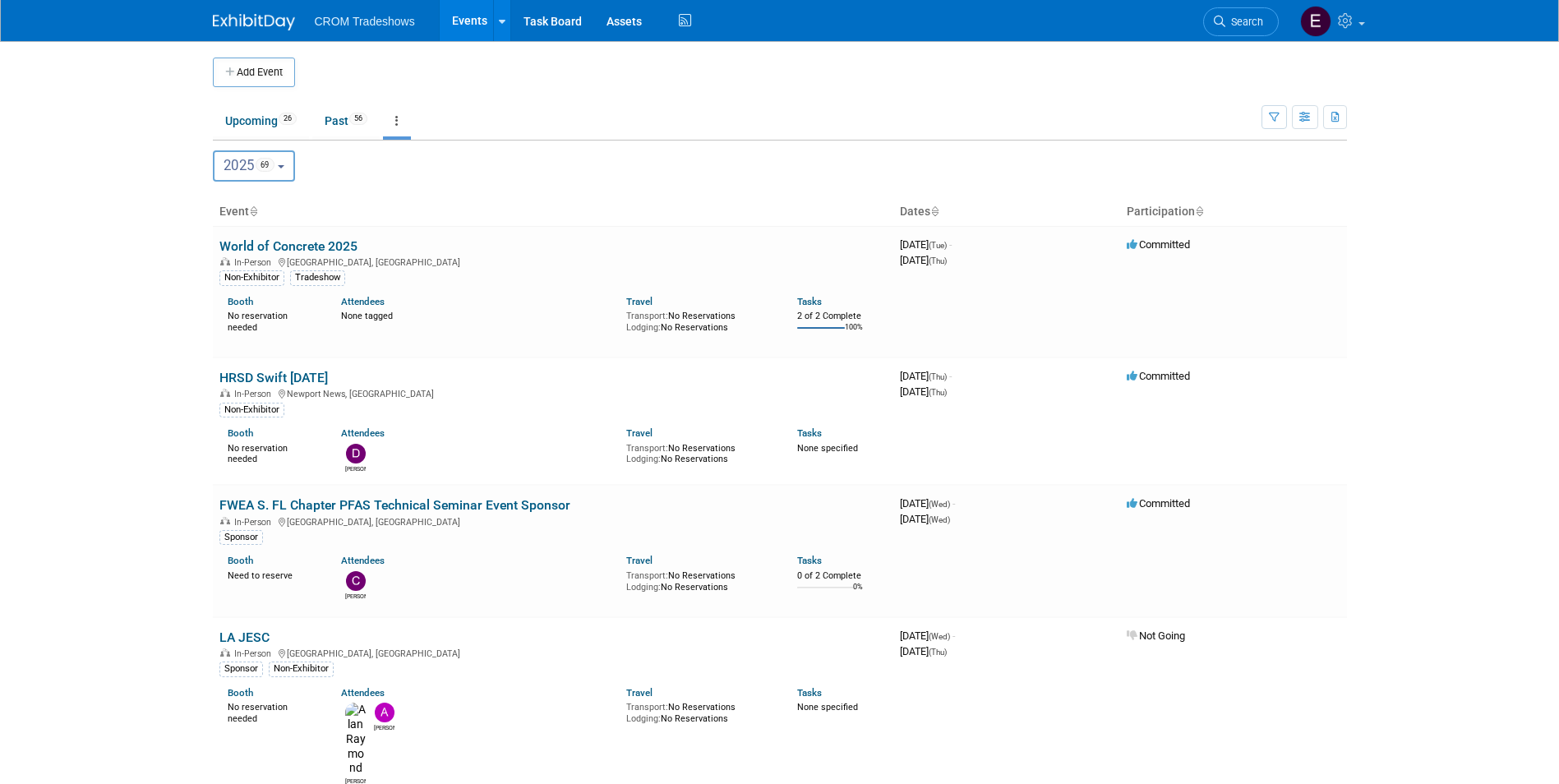
click at [292, 22] on img at bounding box center [254, 21] width 82 height 17
click at [499, 24] on icon at bounding box center [502, 21] width 7 height 11
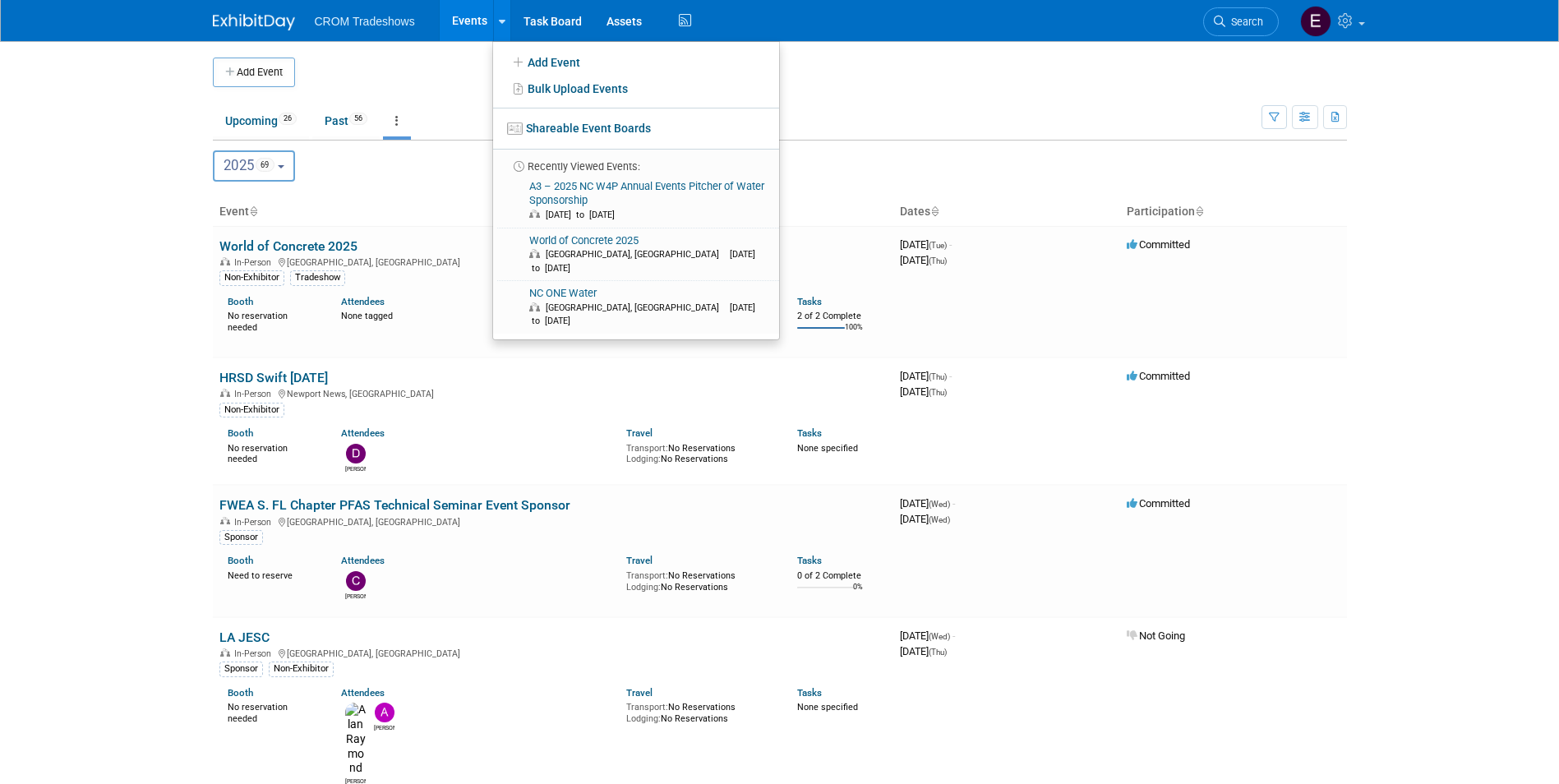
click at [332, 144] on div "2024 <span class="tabBadge yearBadge" >8</span> 2025 <span class="tabBadge year…" at bounding box center [780, 164] width 1134 height 48
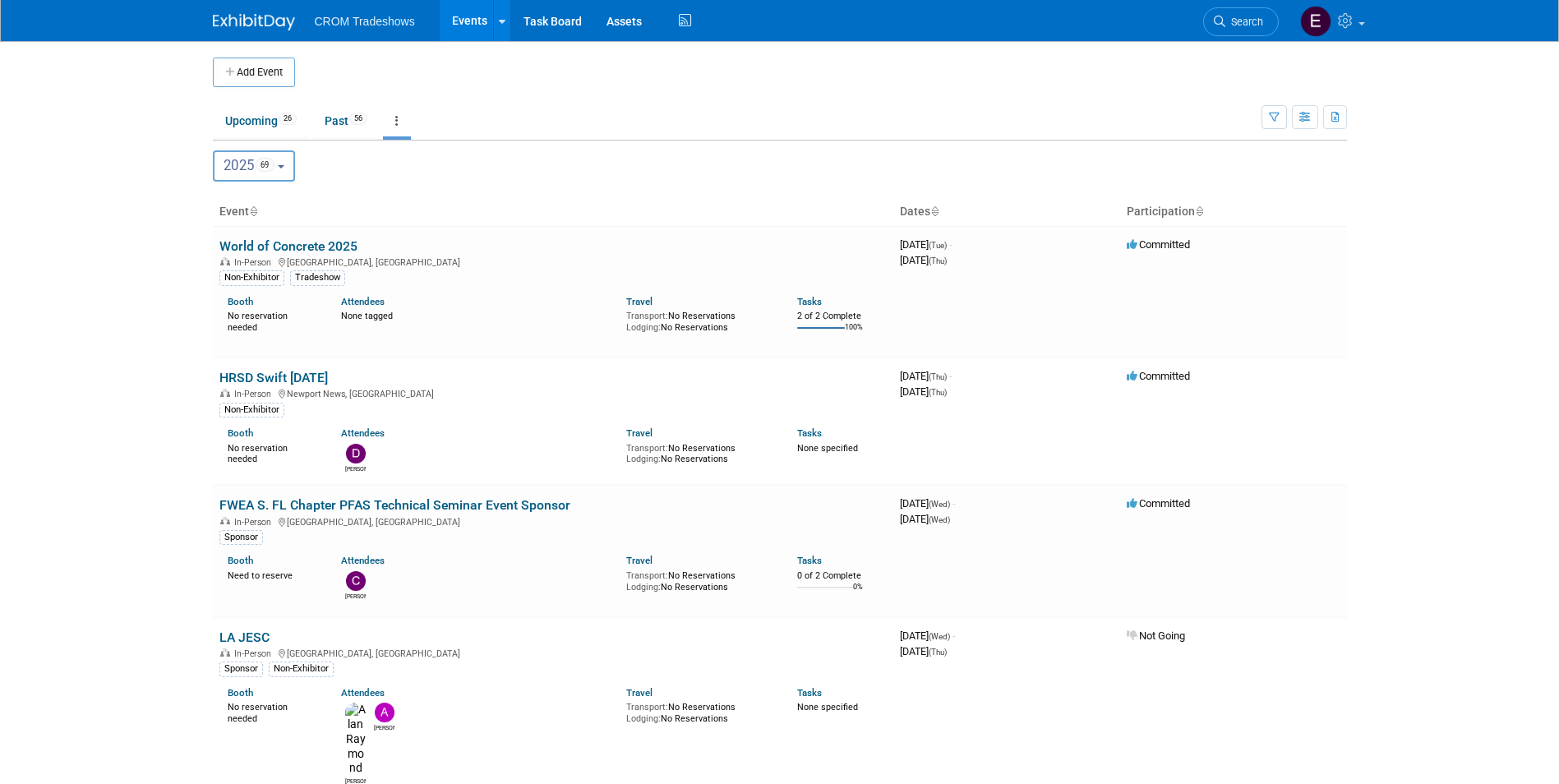
click at [410, 124] on link at bounding box center [397, 121] width 28 height 31
click at [427, 186] on link "Grouped Annually Events grouped by year" at bounding box center [448, 194] width 131 height 36
click at [296, 172] on button "2025 69" at bounding box center [254, 166] width 83 height 31
click at [500, 177] on div "2024 <span class="tabBadge yearBadge" >8</span> 2025 <span class="tabBadge year…" at bounding box center [780, 166] width 1134 height 31
click at [1280, 124] on button "button" at bounding box center [1274, 117] width 25 height 23
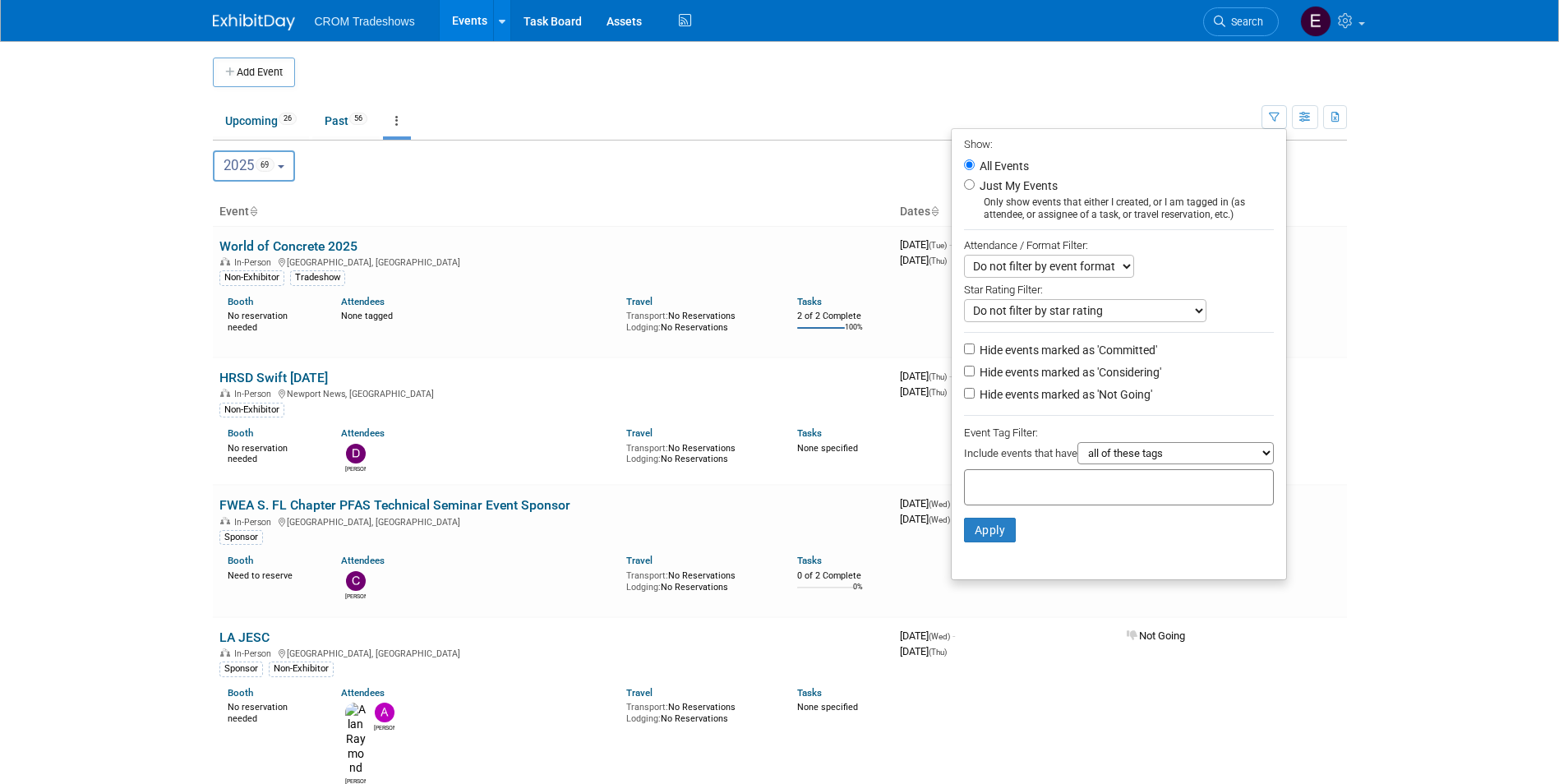
click at [848, 214] on th "Event" at bounding box center [553, 212] width 681 height 28
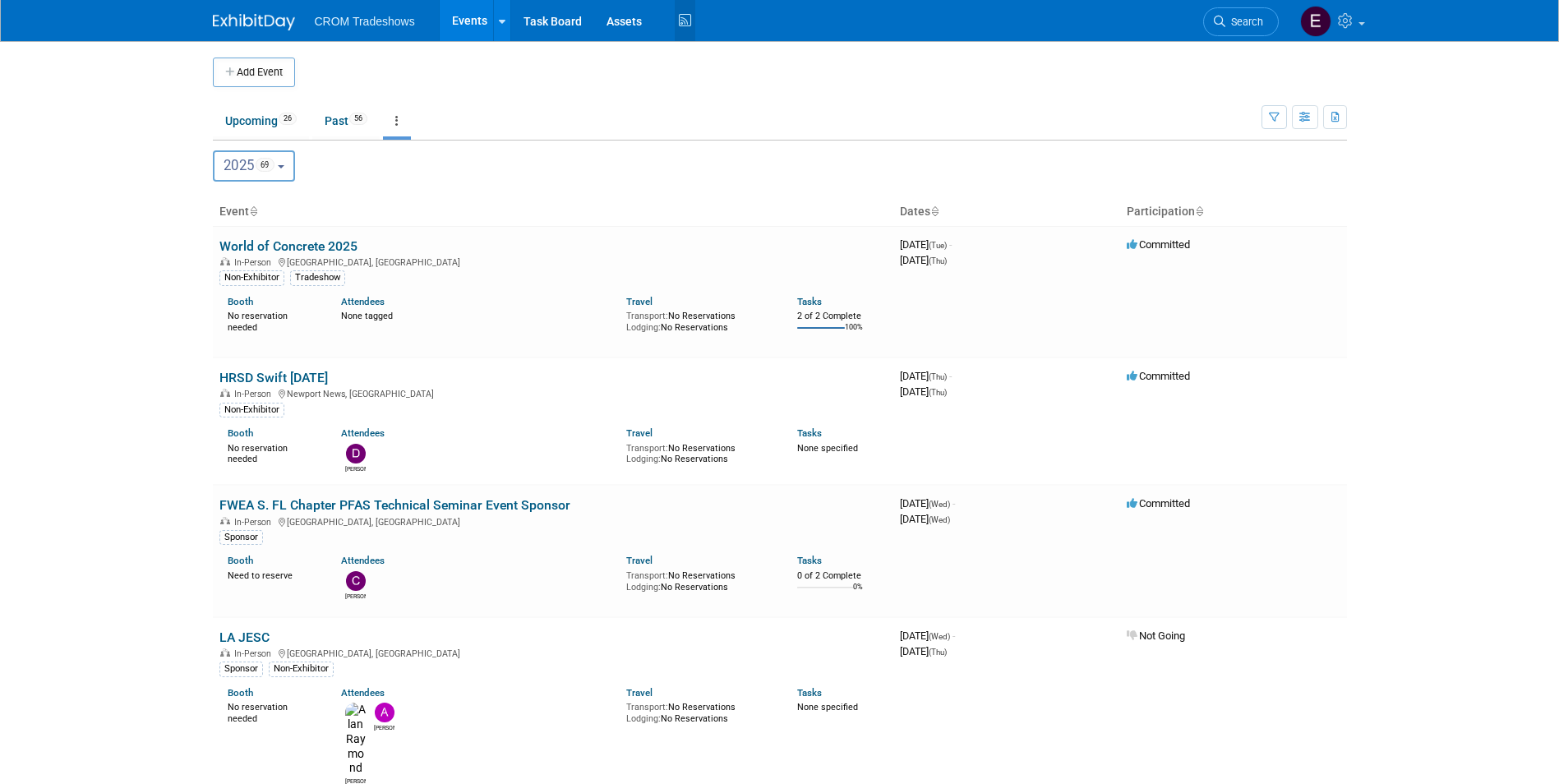
click at [690, 16] on icon at bounding box center [685, 21] width 21 height 25
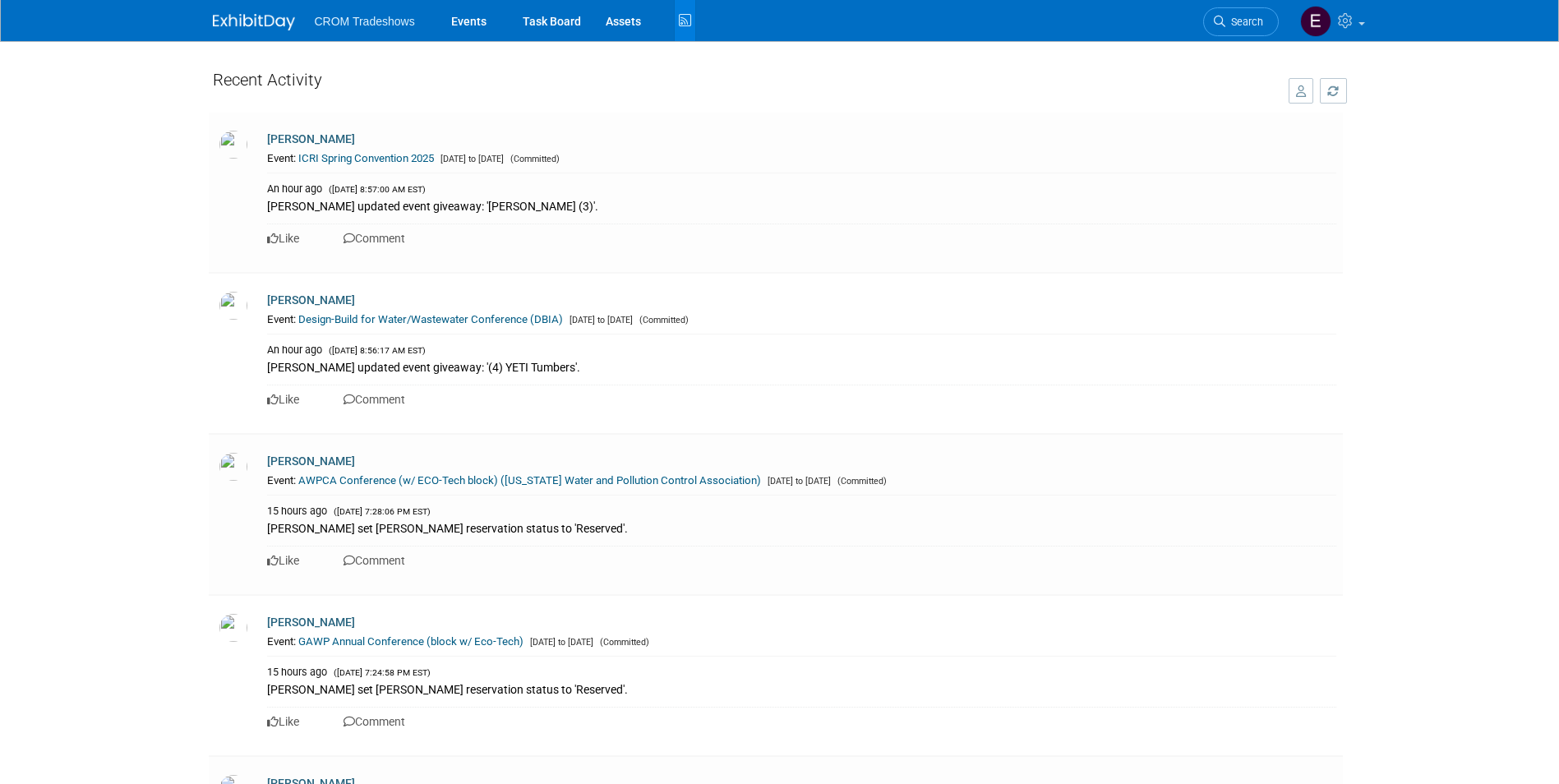
click at [282, 19] on img at bounding box center [254, 21] width 82 height 17
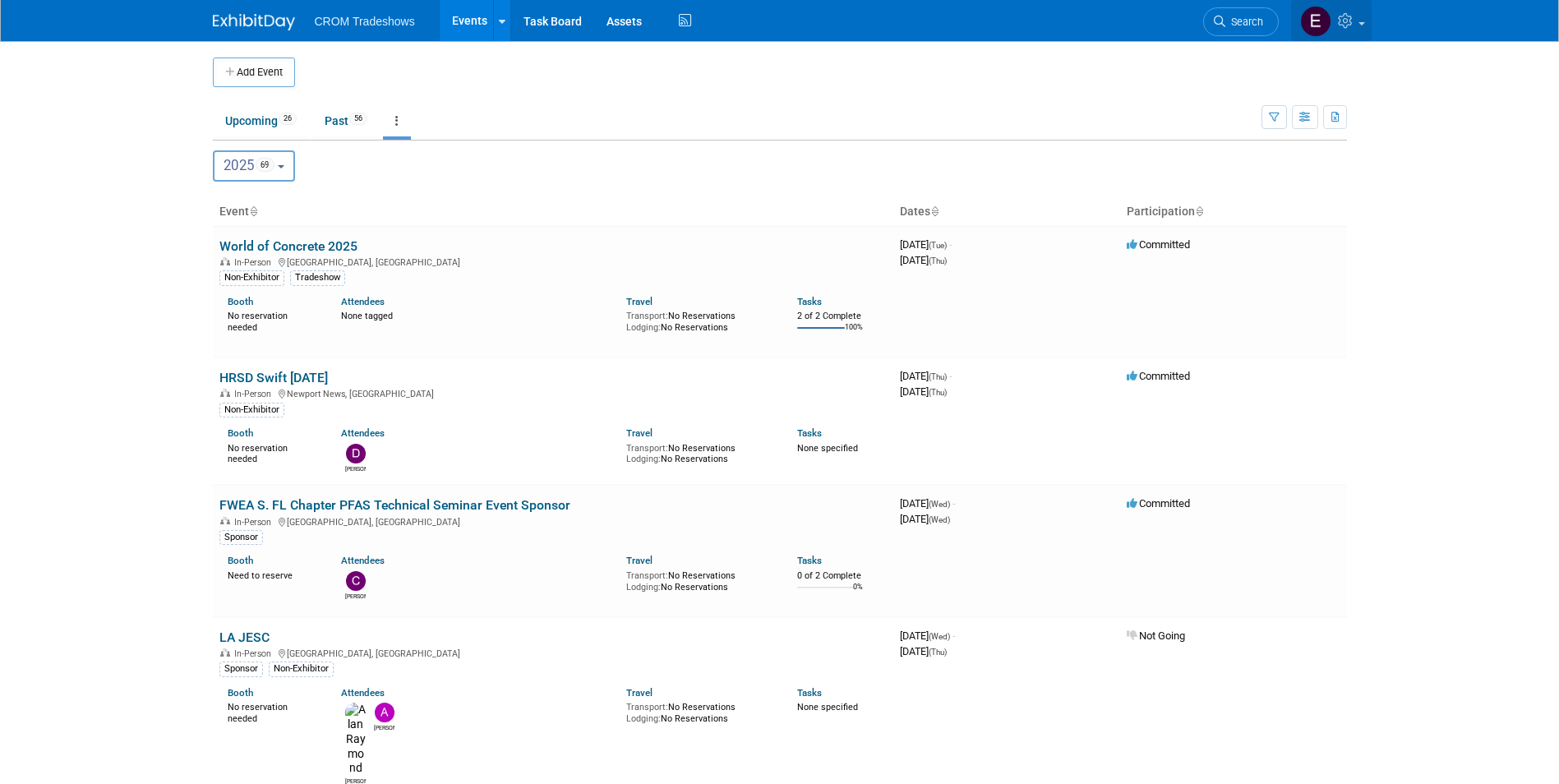
click at [1354, 22] on icon at bounding box center [1347, 20] width 19 height 15
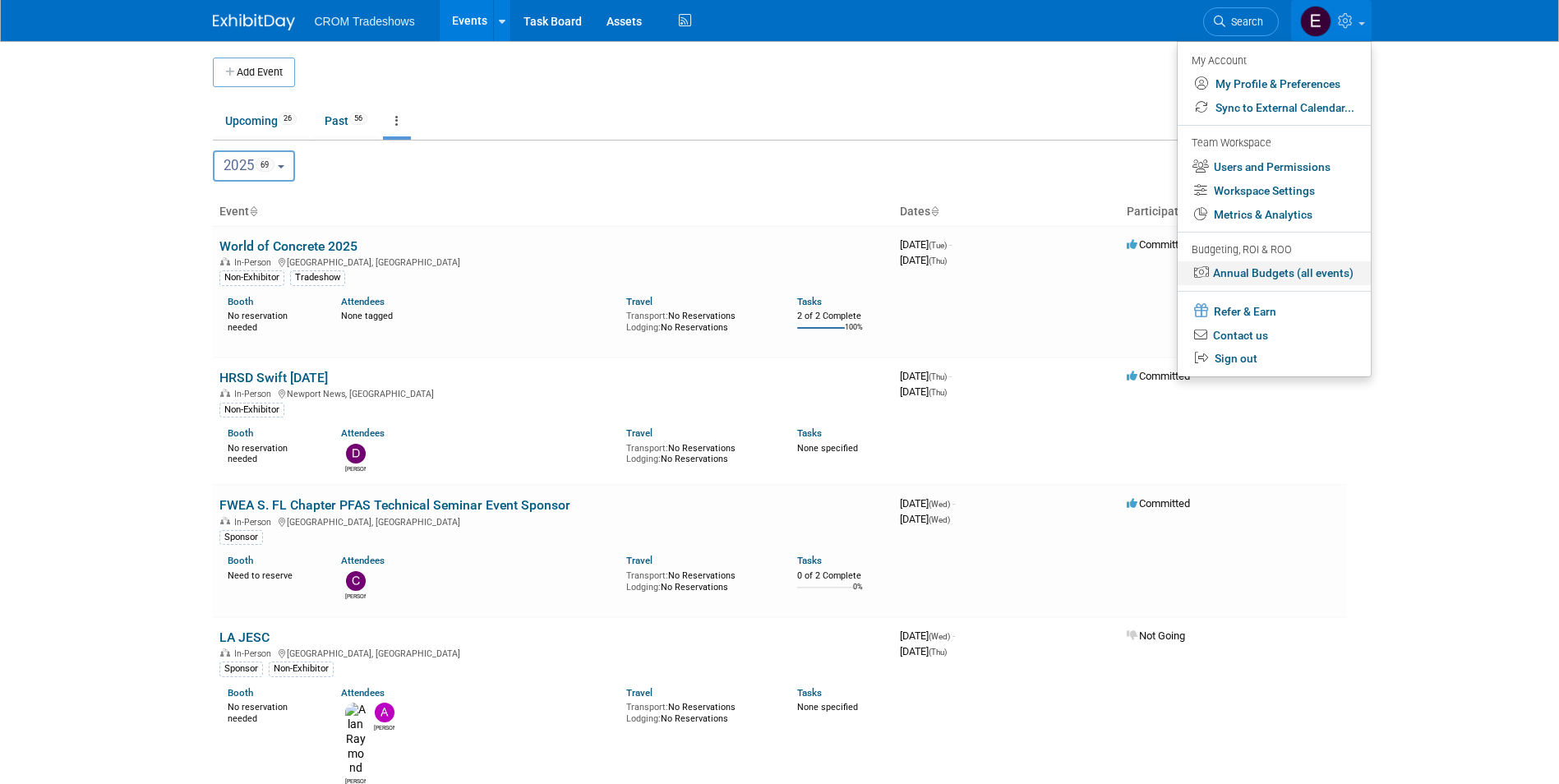
click at [1321, 264] on link "Annual Budgets (all events)" at bounding box center [1275, 273] width 193 height 23
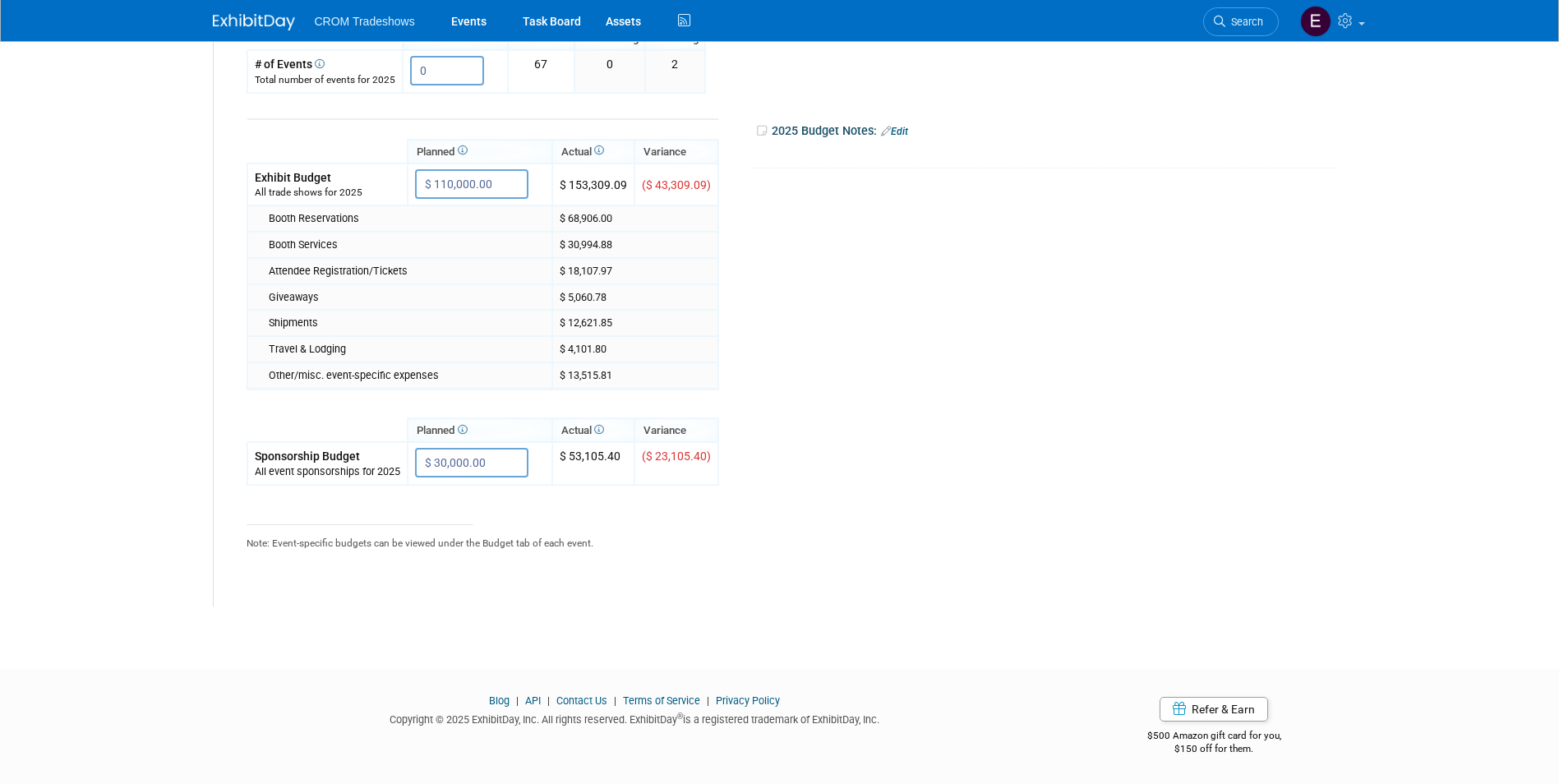
scroll to position [291, 0]
